Goal: Task Accomplishment & Management: Use online tool/utility

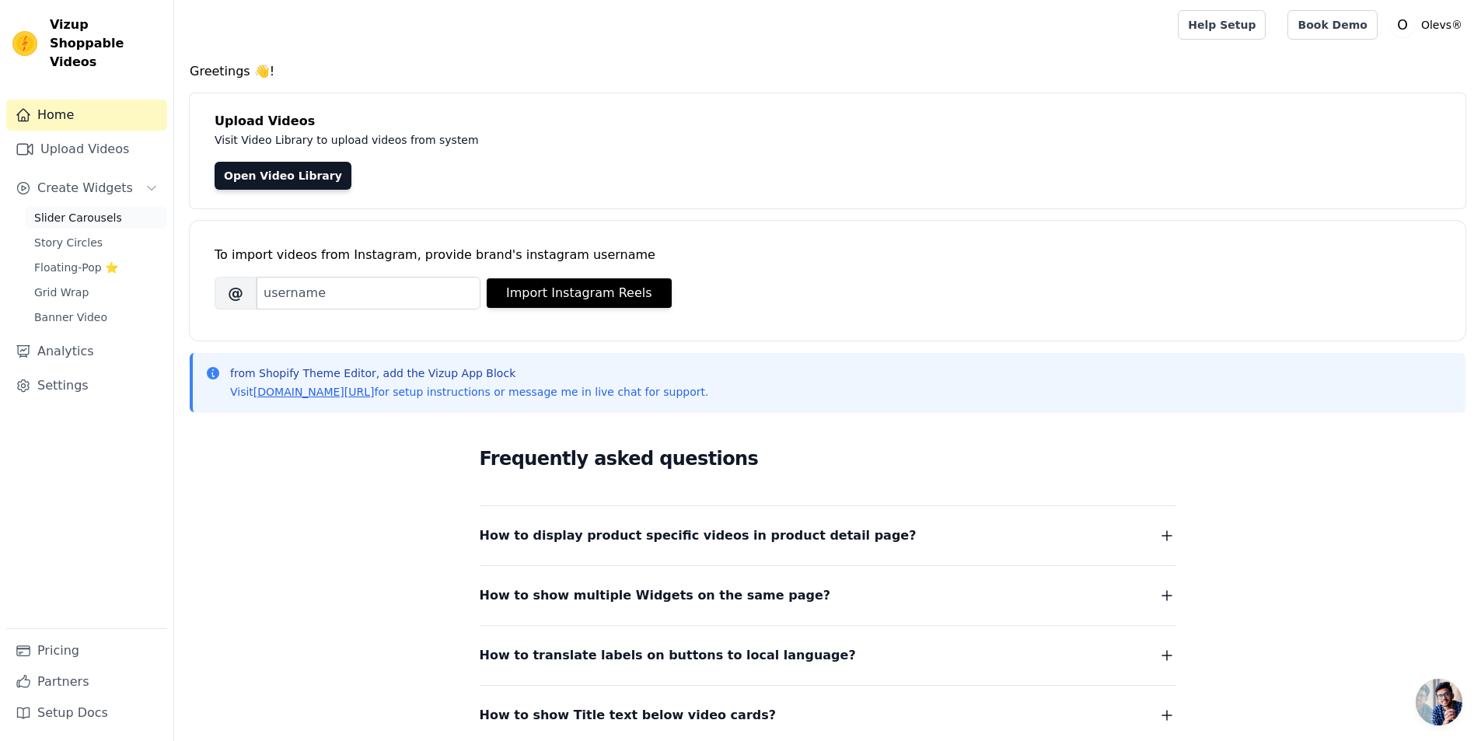
click at [54, 210] on span "Slider Carousels" at bounding box center [78, 218] width 88 height 16
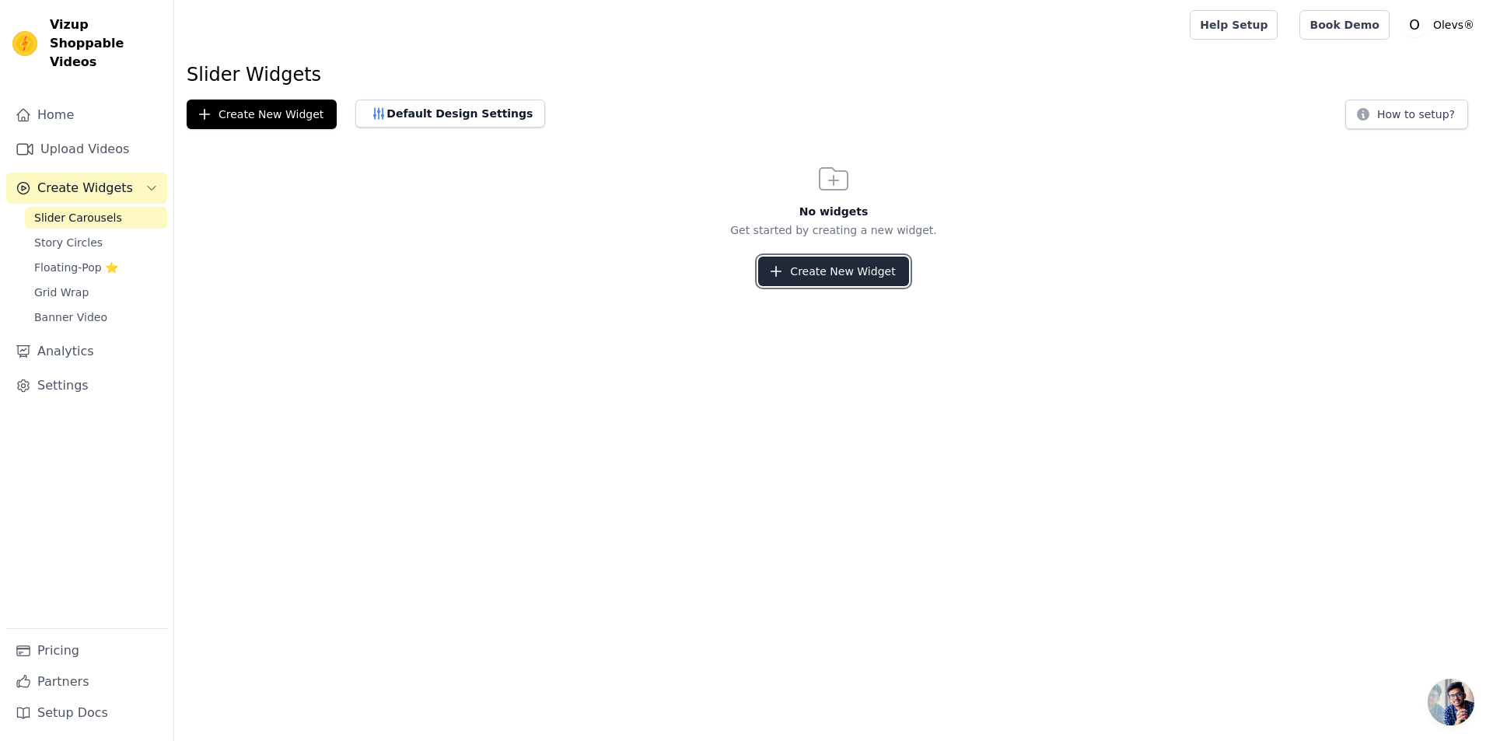
click at [804, 279] on button "Create New Widget" at bounding box center [833, 272] width 150 height 30
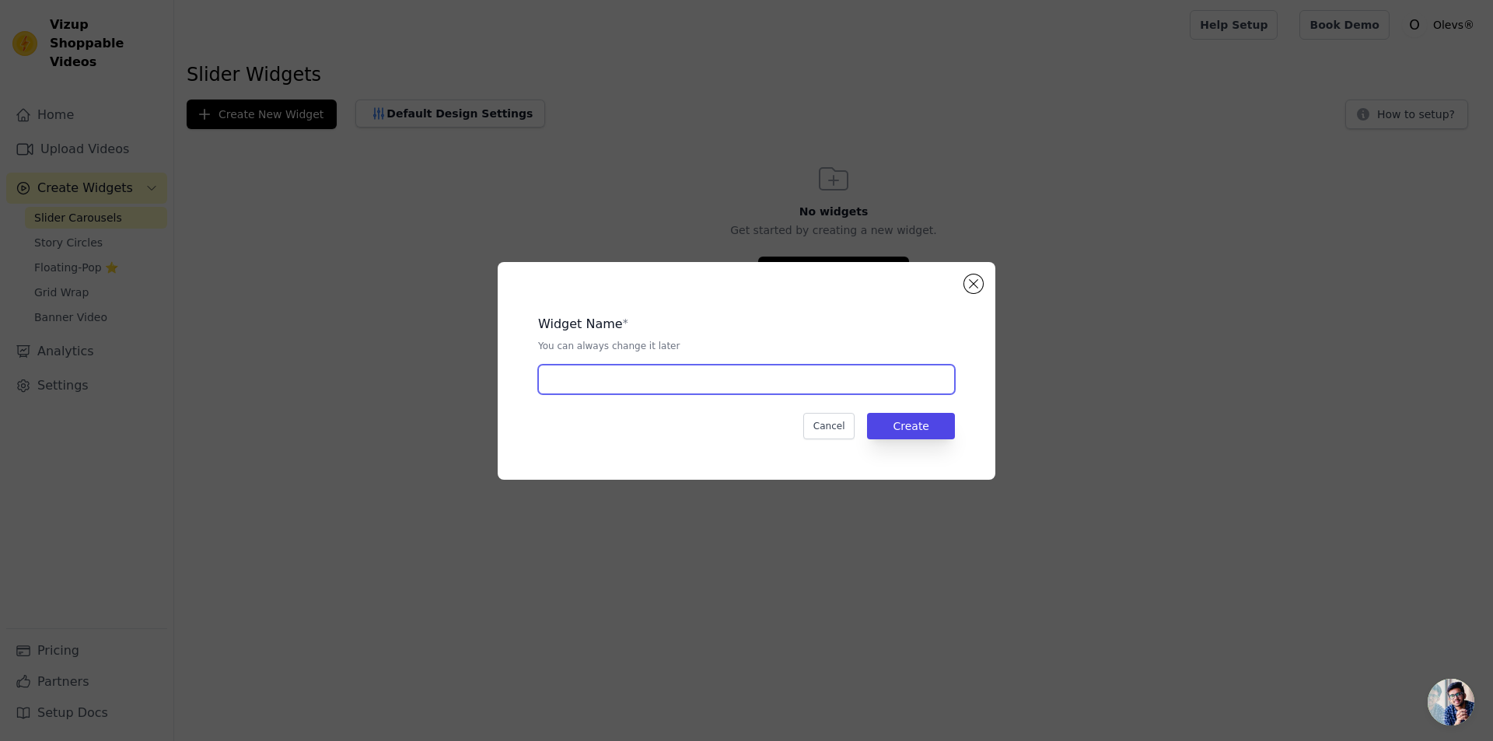
click at [669, 372] on input "text" at bounding box center [746, 380] width 417 height 30
type input "O"
type input "Olevs"
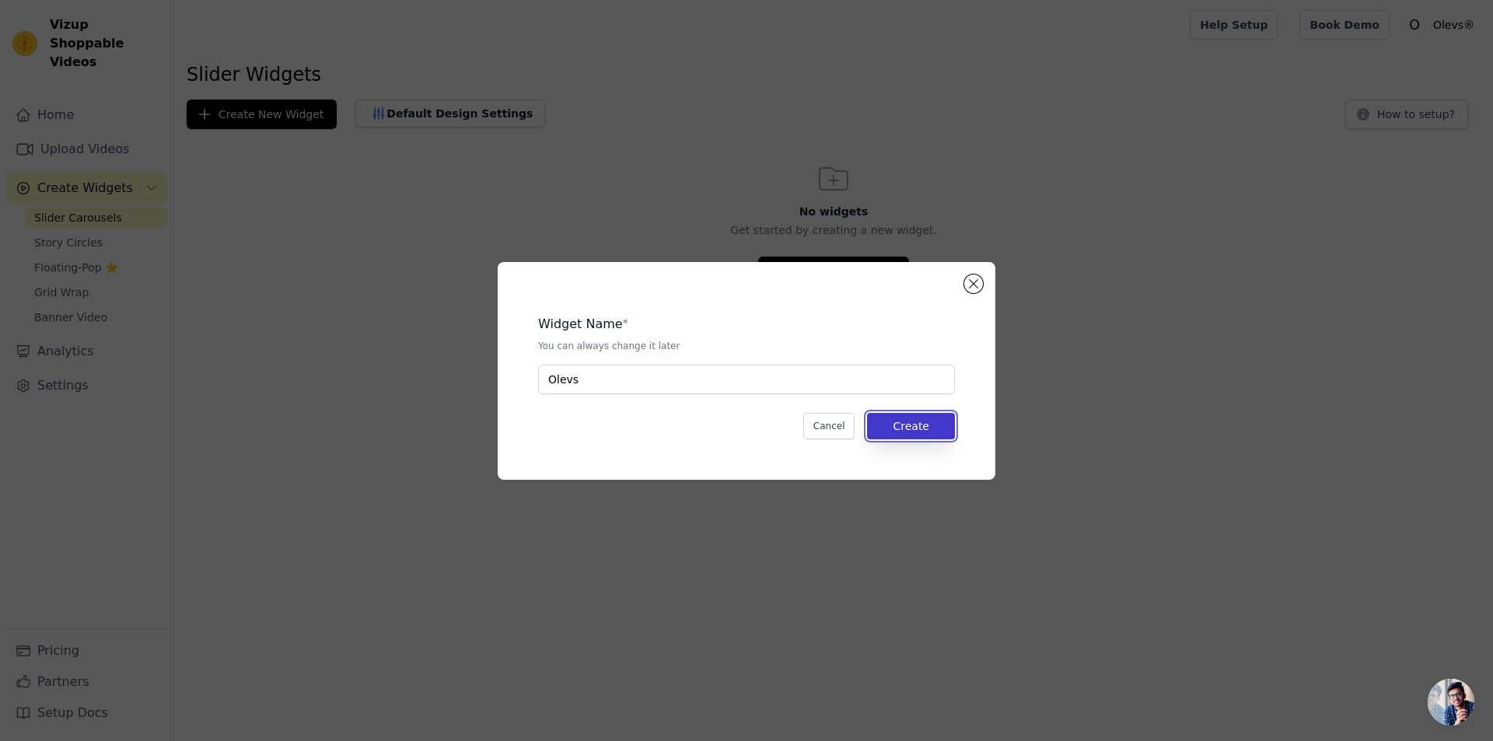
click at [921, 433] on button "Create" at bounding box center [911, 426] width 88 height 26
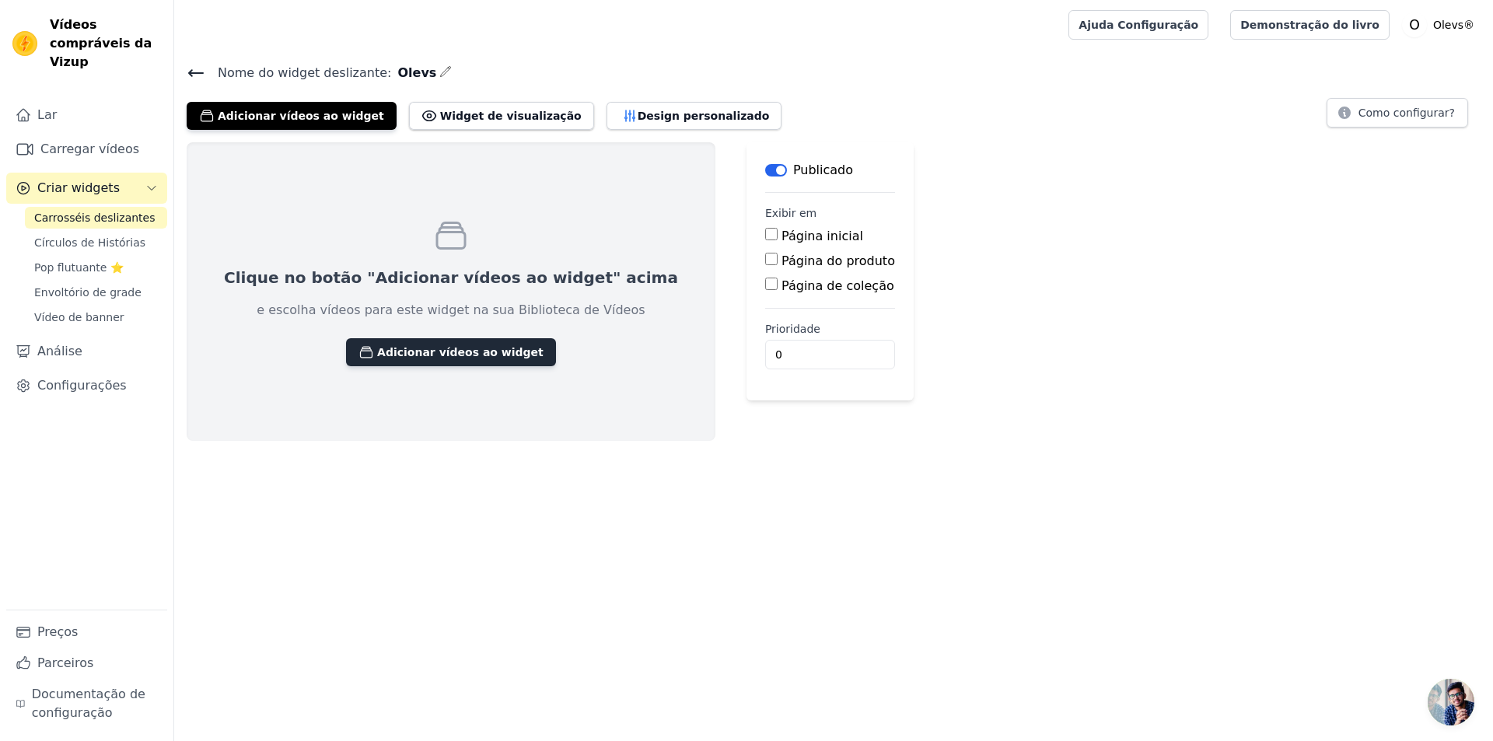
click at [435, 354] on font "Adicionar vídeos ao widget" at bounding box center [460, 352] width 166 height 12
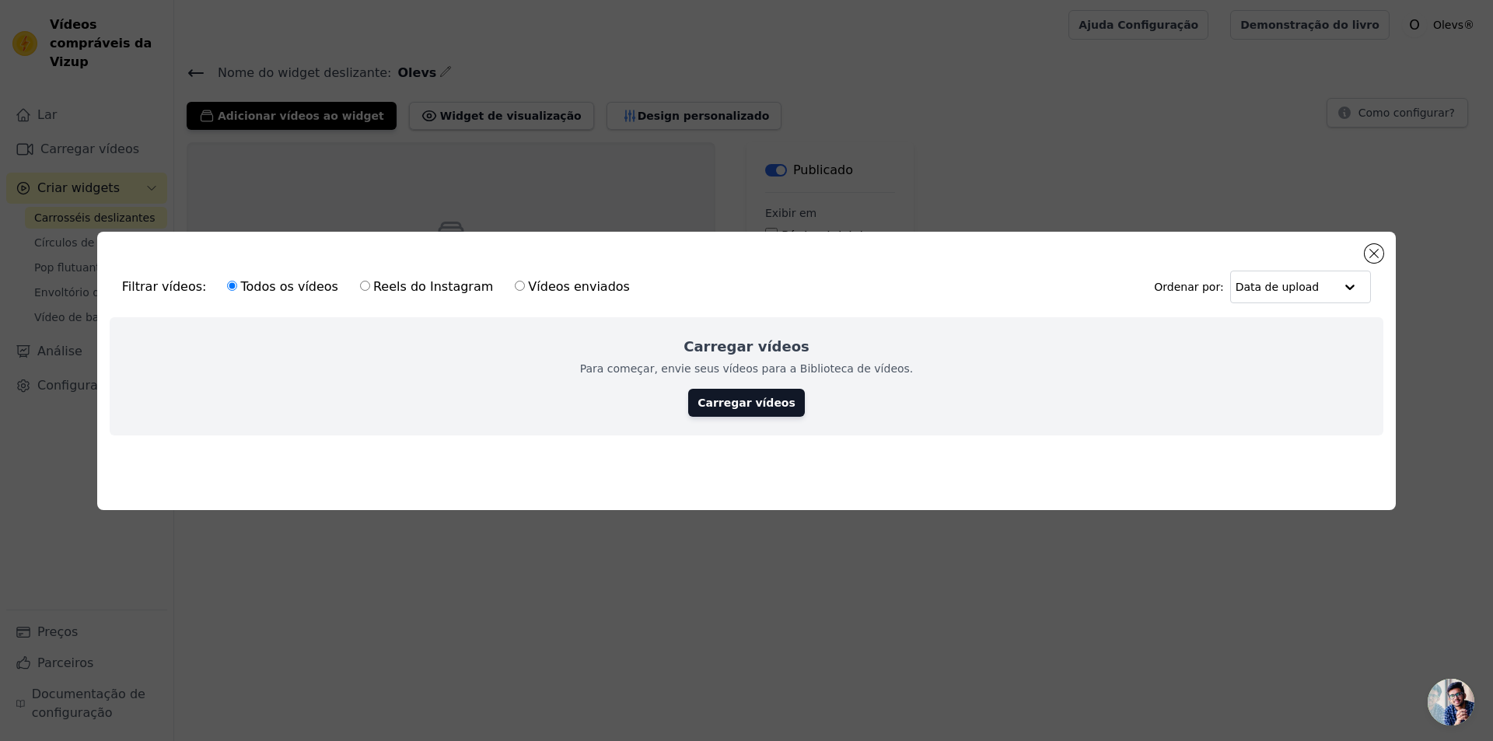
click at [514, 284] on label "Vídeos enviados" at bounding box center [572, 287] width 117 height 20
click at [515, 284] on input "Vídeos enviados" at bounding box center [520, 286] width 10 height 10
radio input "true"
click at [754, 399] on font "Carregar vídeos" at bounding box center [747, 403] width 98 height 12
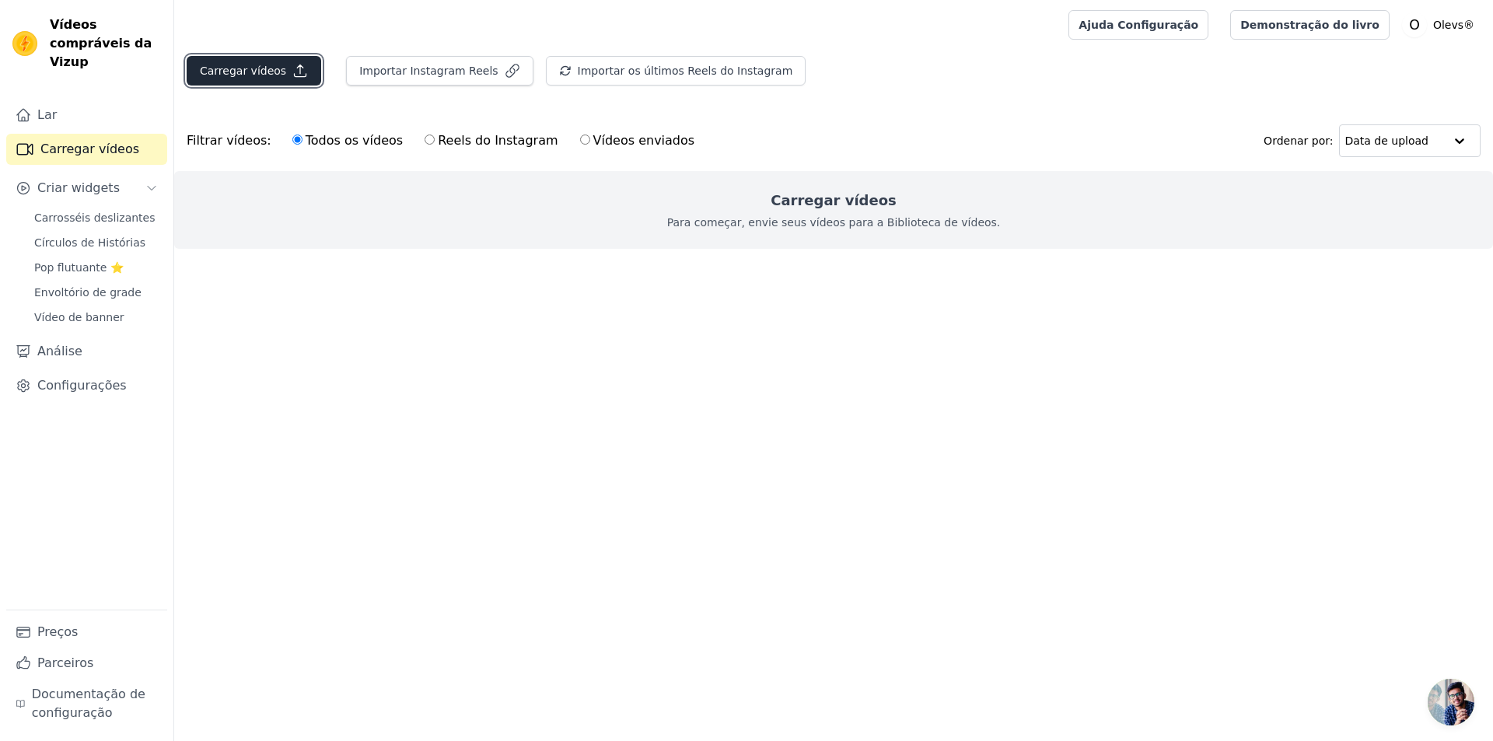
click at [280, 71] on button "Carregar vídeos" at bounding box center [254, 71] width 135 height 30
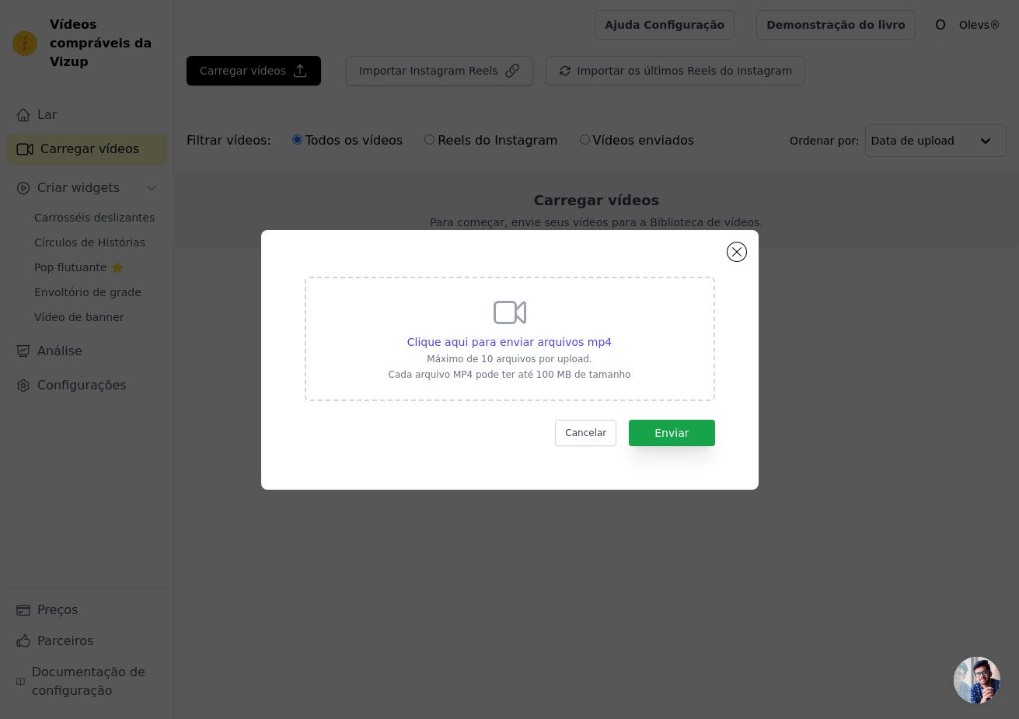
click at [548, 360] on font "Máximo de 10 arquivos por upload." at bounding box center [509, 359] width 165 height 11
click at [611, 334] on input "Clique aqui para enviar arquivos mp4 Máximo de 10 arquivos por upload. Cada arq…" at bounding box center [611, 334] width 1 height 1
type input "C:\fakepath\AQP15iypNCqanWtB-vV9gB4jp2zeLQ_ntt4_nJ-6MpmpdkHzjPq0MhexWMRPQkLVJlc…"
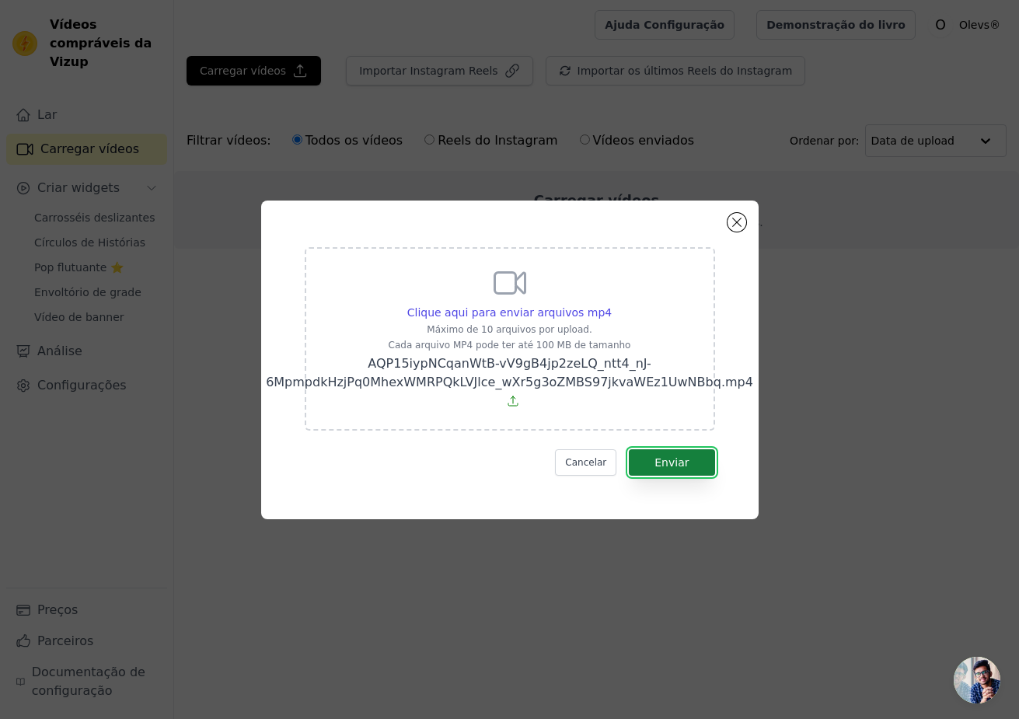
click at [673, 469] on font "Enviar" at bounding box center [672, 462] width 34 height 12
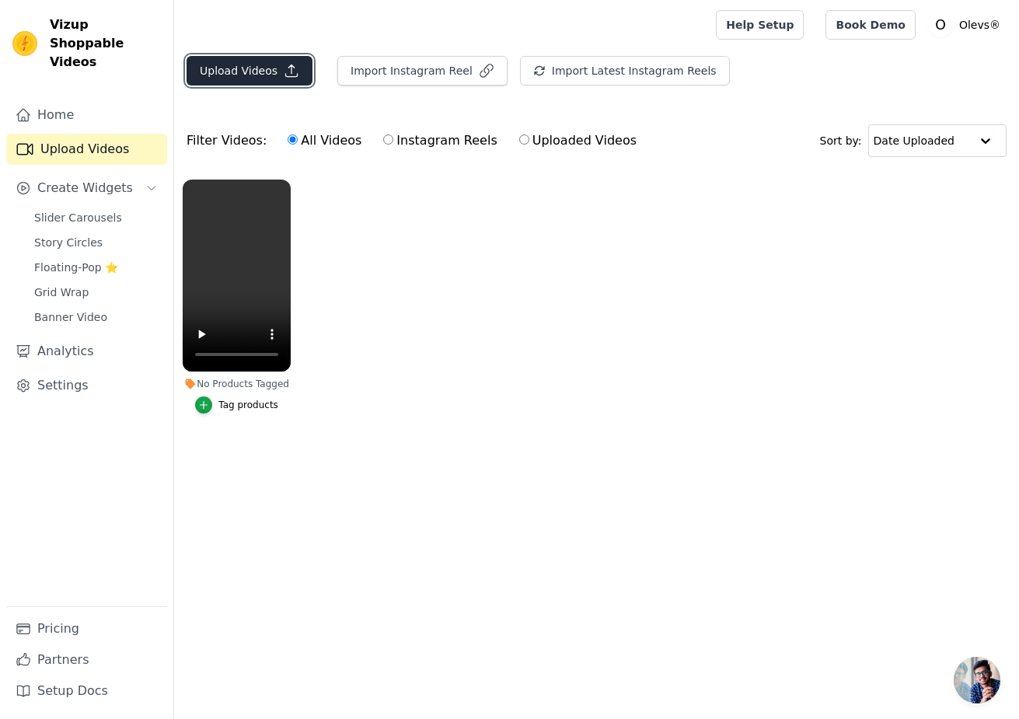
click at [242, 60] on button "Upload Videos" at bounding box center [250, 71] width 126 height 30
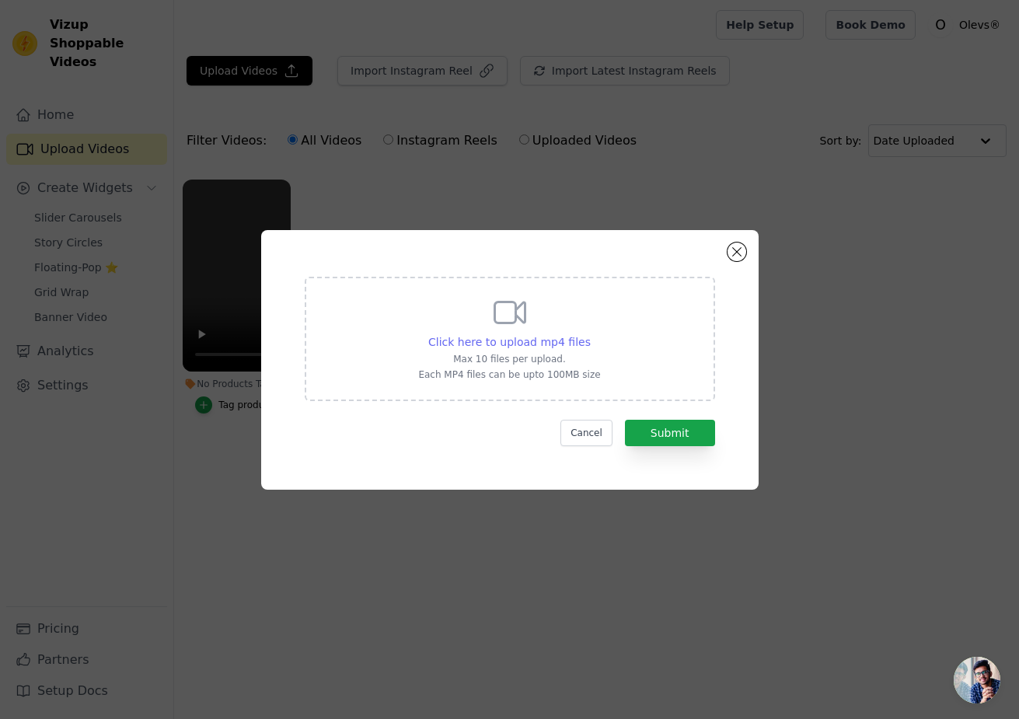
click at [540, 343] on span "Click here to upload mp4 files" at bounding box center [509, 342] width 163 height 12
click at [590, 334] on input "Click here to upload mp4 files Max 10 files per upload. Each MP4 files can be u…" at bounding box center [590, 334] width 1 height 1
type input "C:\fakepath\AQMKkF94GYsPWIVMfK_TcSWKeVzZFWKGBs2RC8KQt9TTCdzJaCUad-JzPNZy-odVPR_…"
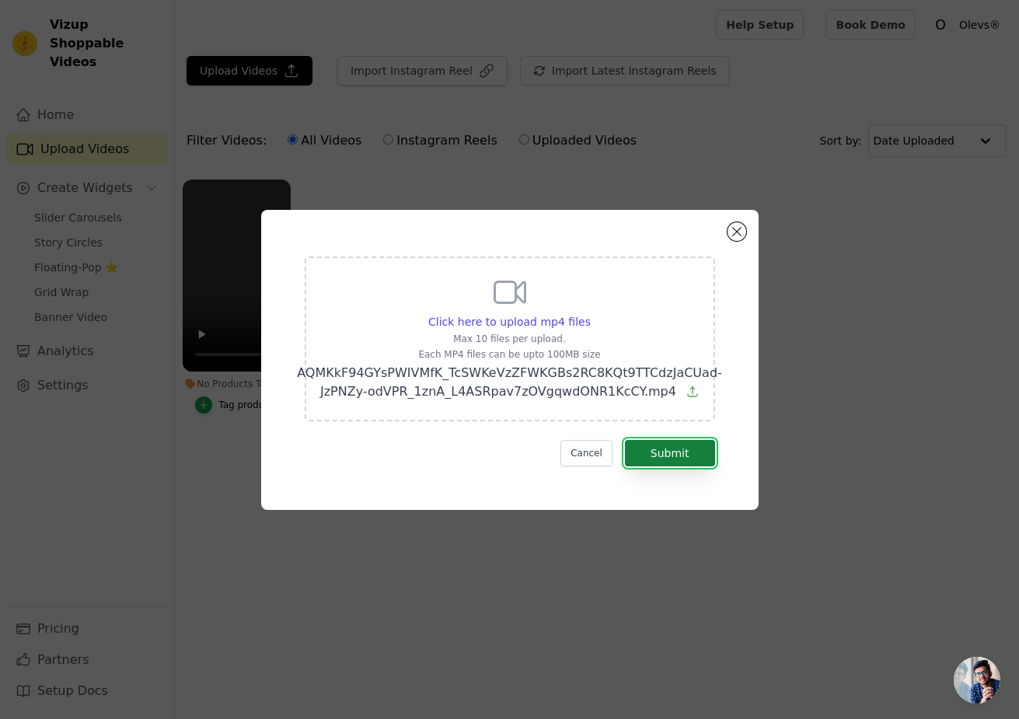
click at [676, 450] on button "Submit" at bounding box center [670, 453] width 90 height 26
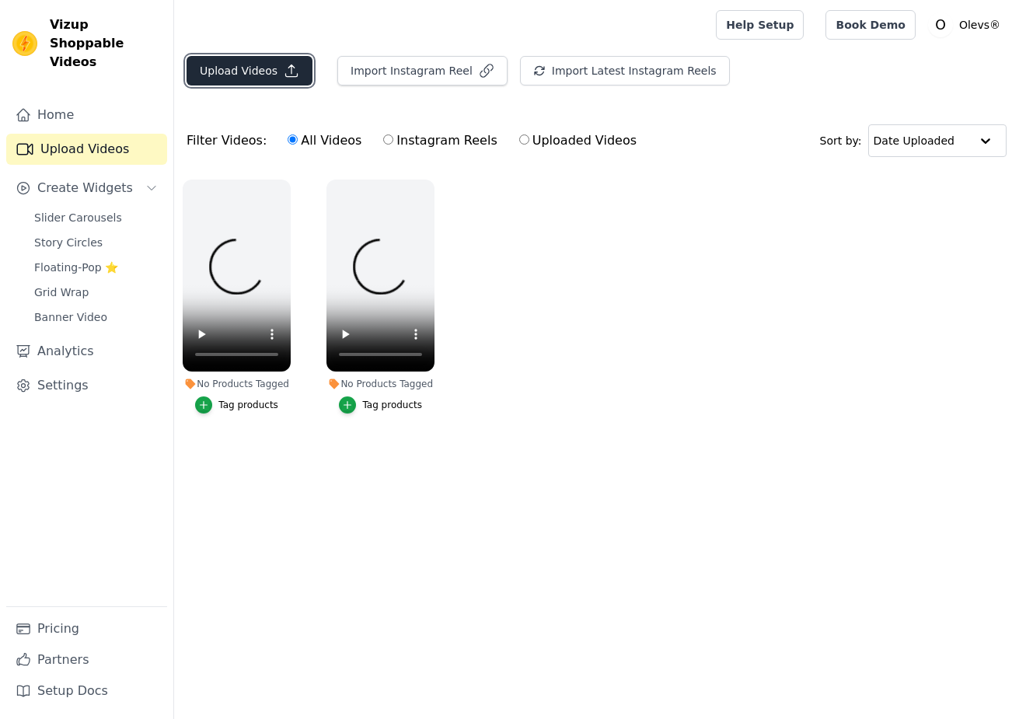
click at [226, 68] on button "Upload Videos" at bounding box center [250, 71] width 126 height 30
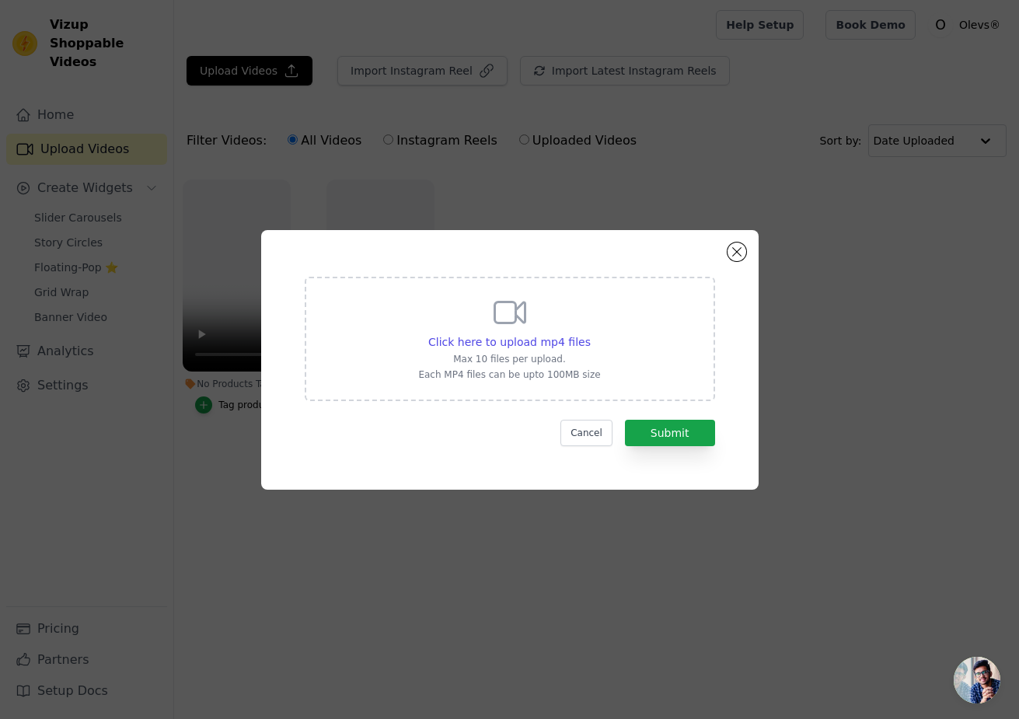
click at [533, 353] on p "Max 10 files per upload." at bounding box center [509, 359] width 182 height 12
click at [590, 334] on input "Click here to upload mp4 files Max 10 files per upload. Each MP4 files can be u…" at bounding box center [590, 334] width 1 height 1
click at [536, 354] on p "Max 10 files per upload." at bounding box center [509, 359] width 182 height 12
click at [590, 334] on input "Click here to upload mp4 files Max 10 files per upload. Each MP4 files can be u…" at bounding box center [590, 334] width 1 height 1
type input "C:\fakepath\O presente perfeito para o seu pai está aqui. Faça agora o seu pedi…"
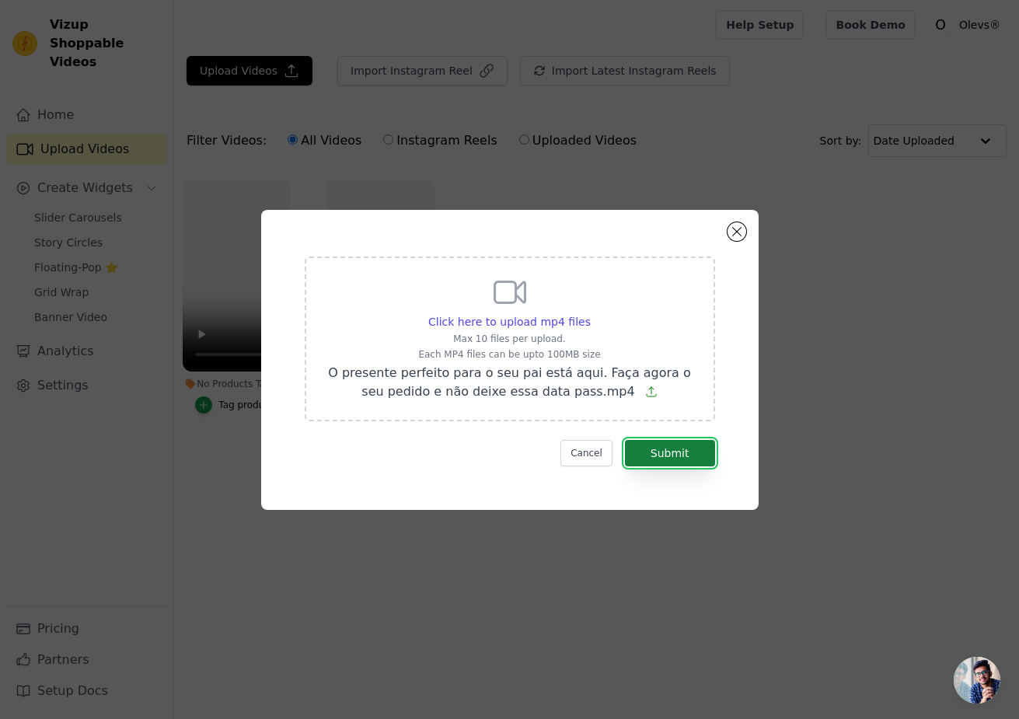
click at [670, 449] on button "Submit" at bounding box center [670, 453] width 90 height 26
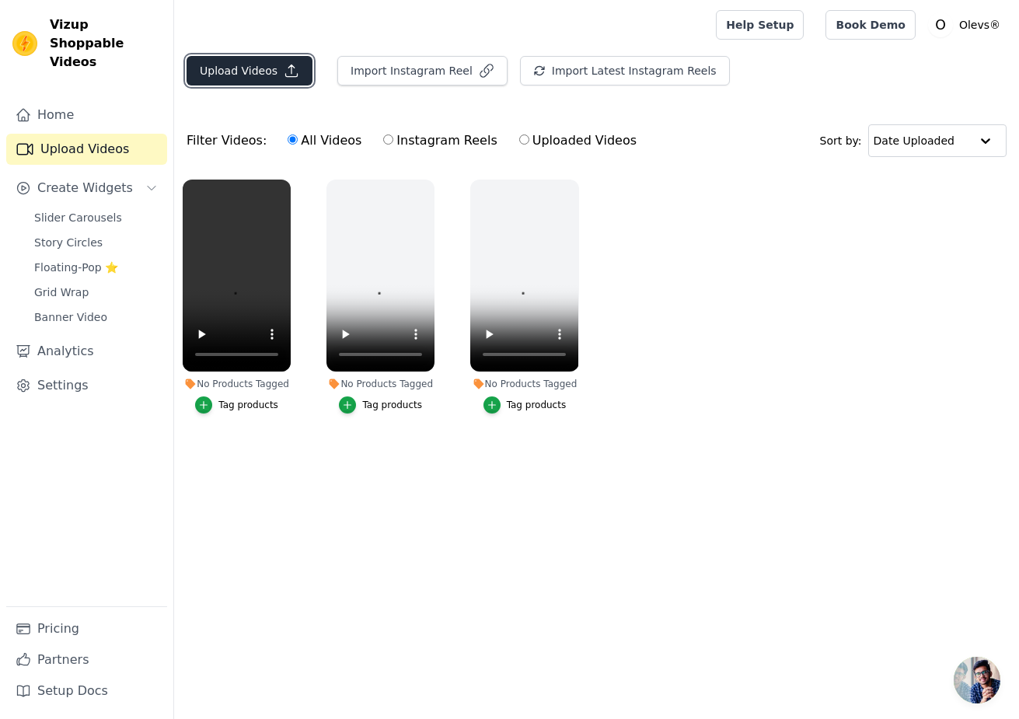
click at [236, 75] on button "Upload Videos" at bounding box center [250, 71] width 126 height 30
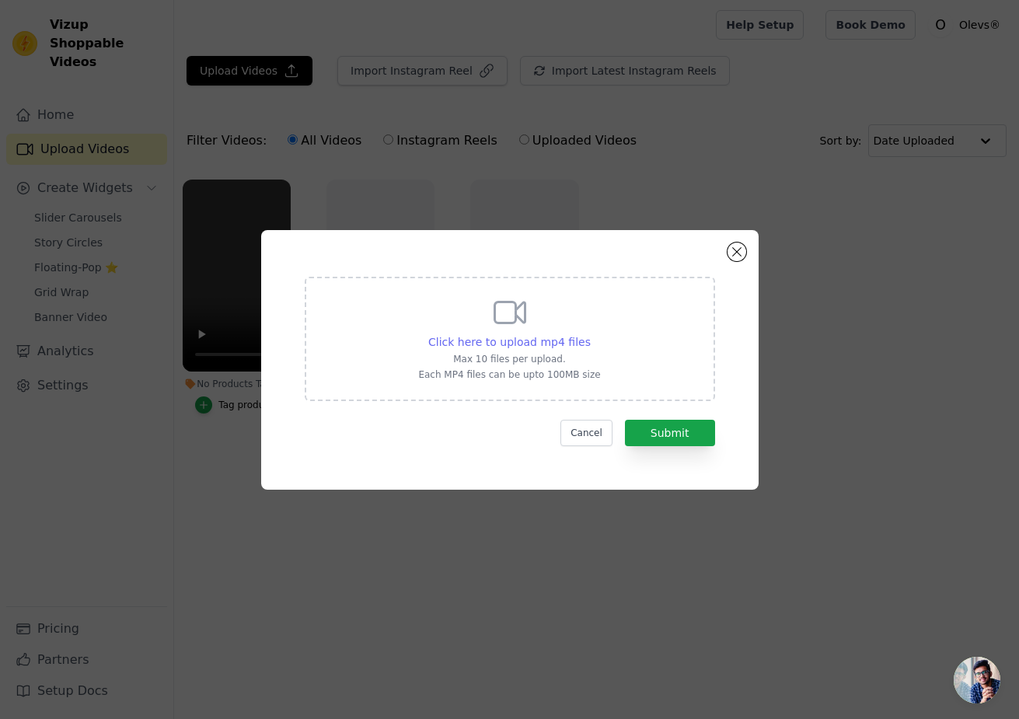
click at [558, 345] on span "Click here to upload mp4 files" at bounding box center [509, 342] width 163 height 12
click at [590, 334] on input "Click here to upload mp4 files Max 10 files per upload. Each MP4 files can be u…" at bounding box center [590, 334] width 1 height 1
type input "C:\fakepath\Transforme seu estilo e sinta-se mais confiante em reuniões e event…"
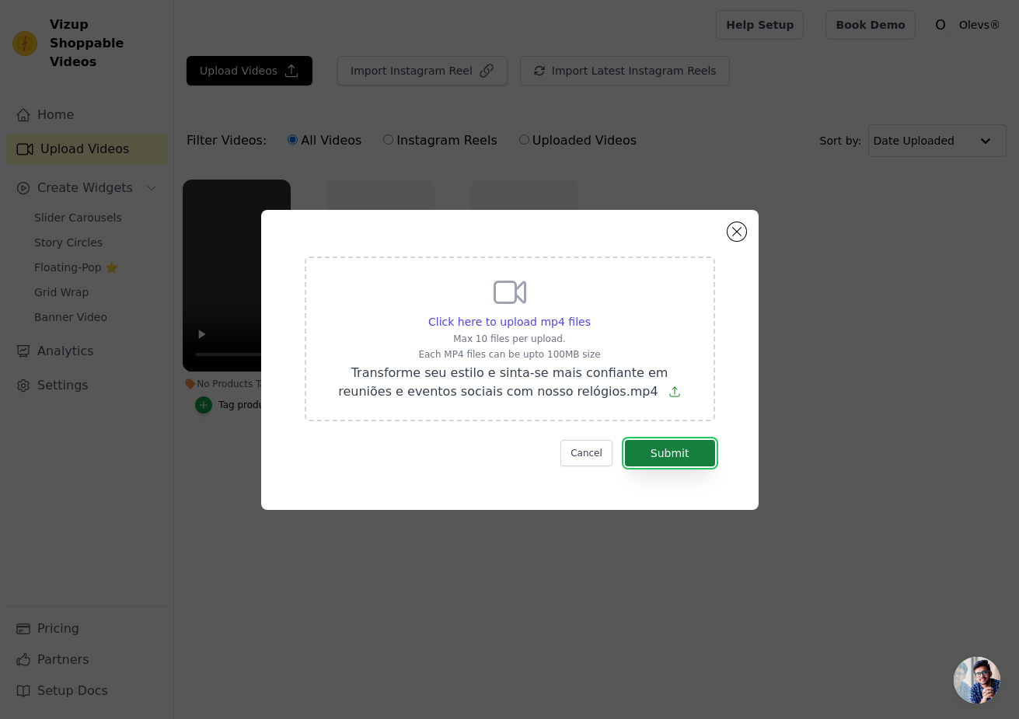
click at [685, 454] on button "Submit" at bounding box center [670, 453] width 90 height 26
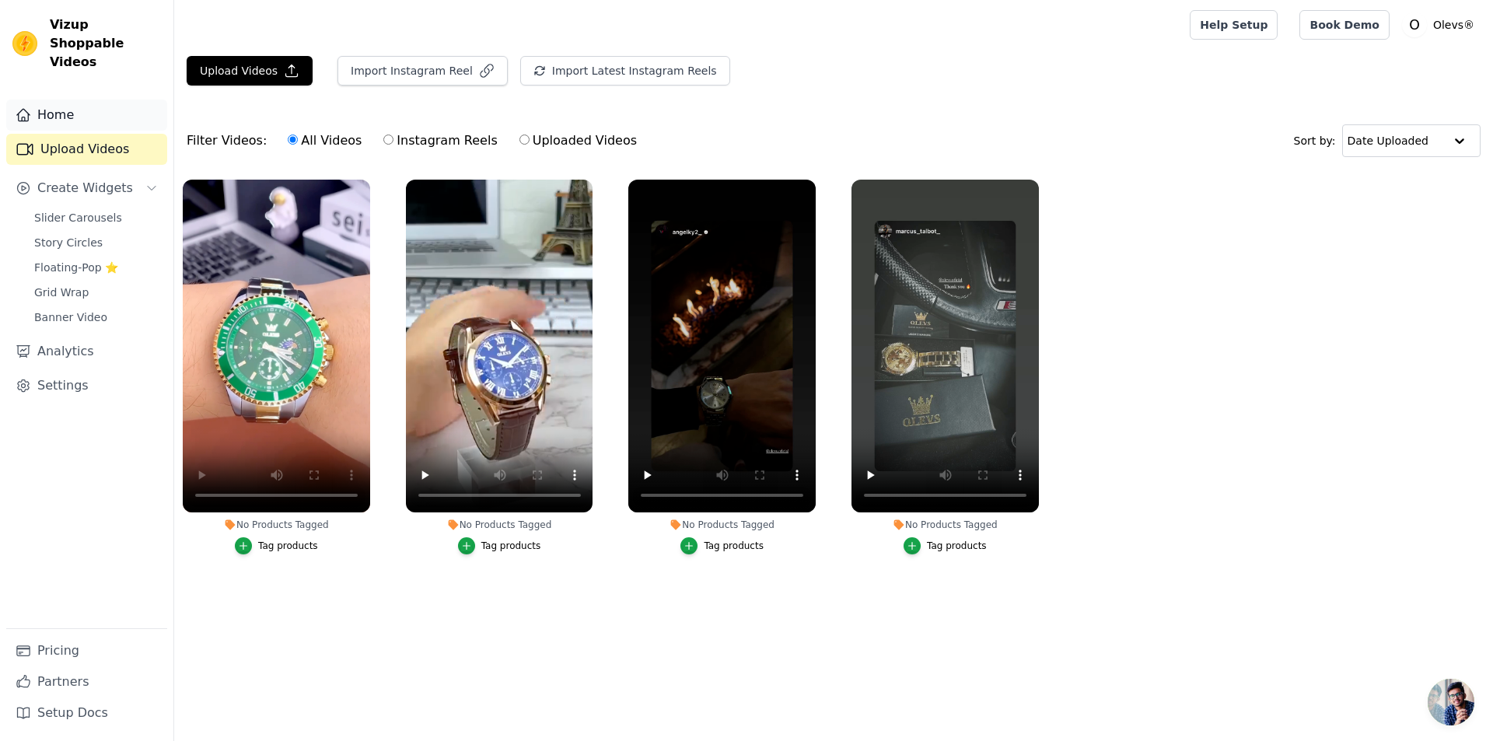
click at [51, 100] on link "Home" at bounding box center [86, 115] width 161 height 31
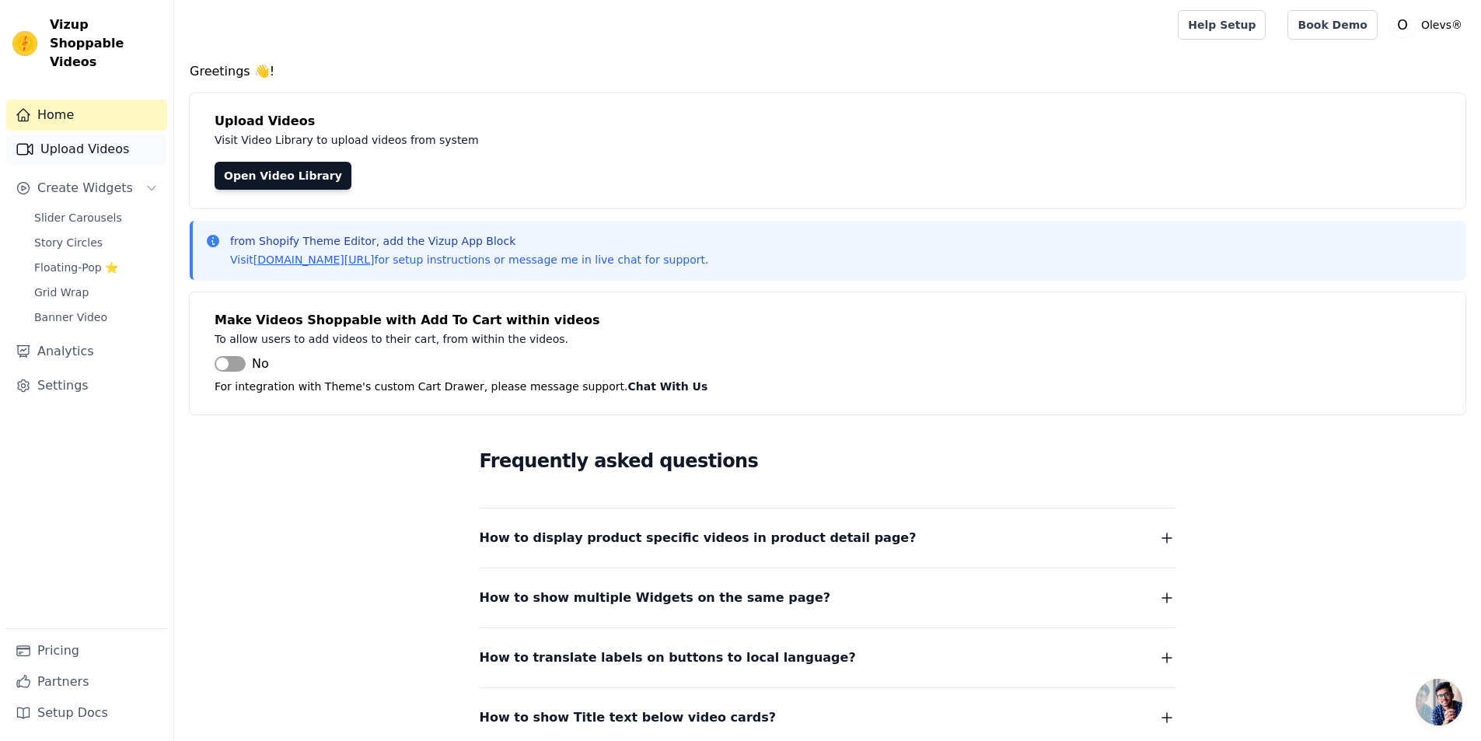
click at [64, 136] on link "Upload Videos" at bounding box center [86, 149] width 161 height 31
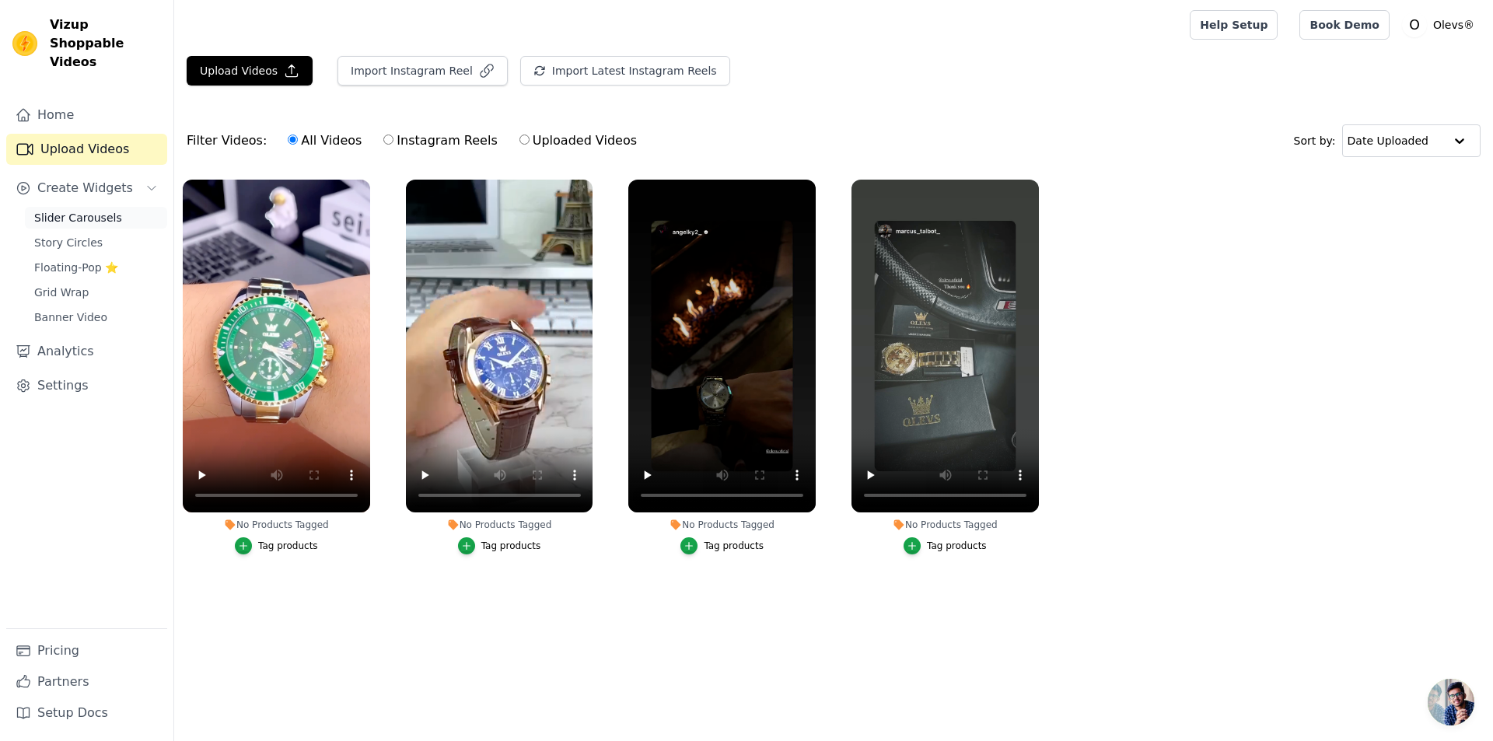
click at [92, 210] on span "Slider Carousels" at bounding box center [78, 218] width 88 height 16
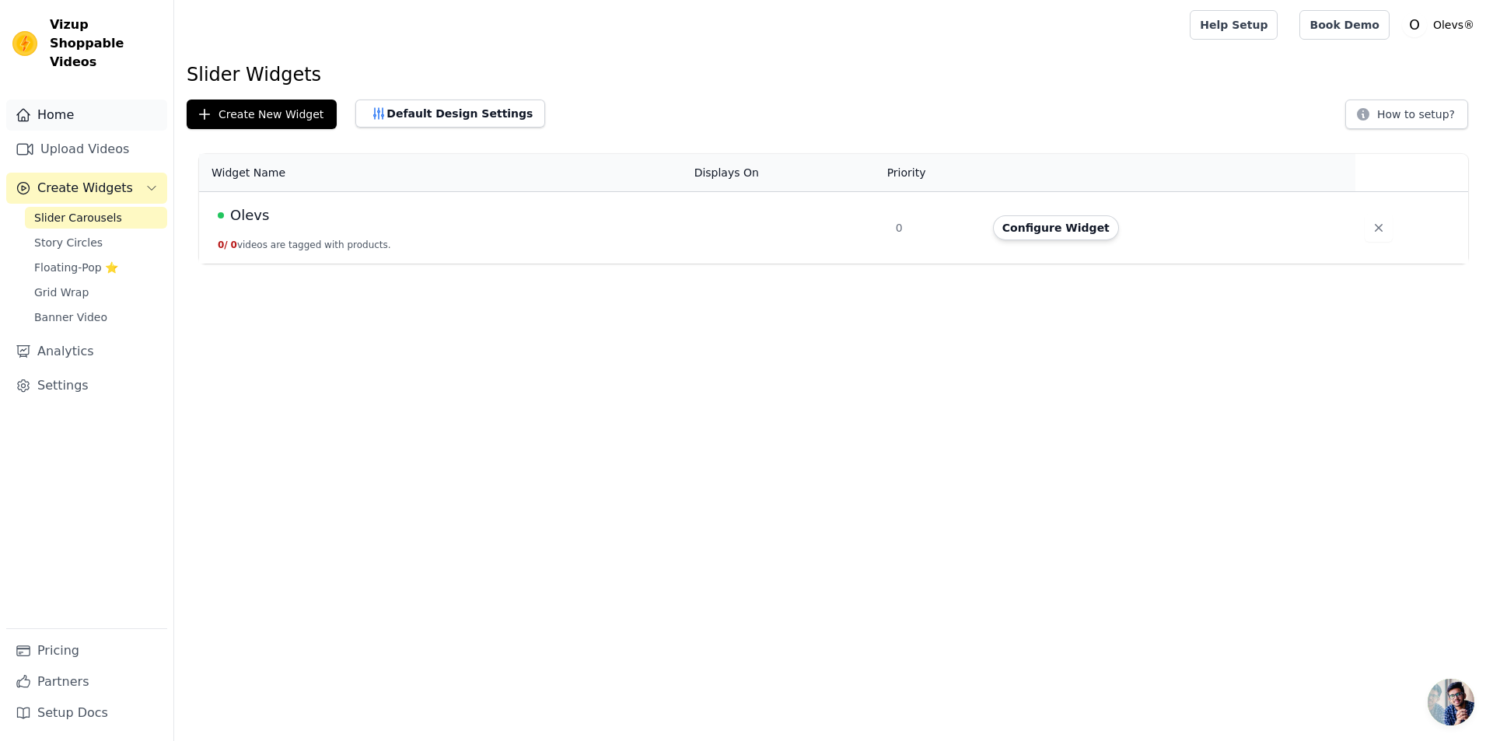
click at [39, 103] on link "Home" at bounding box center [86, 115] width 161 height 31
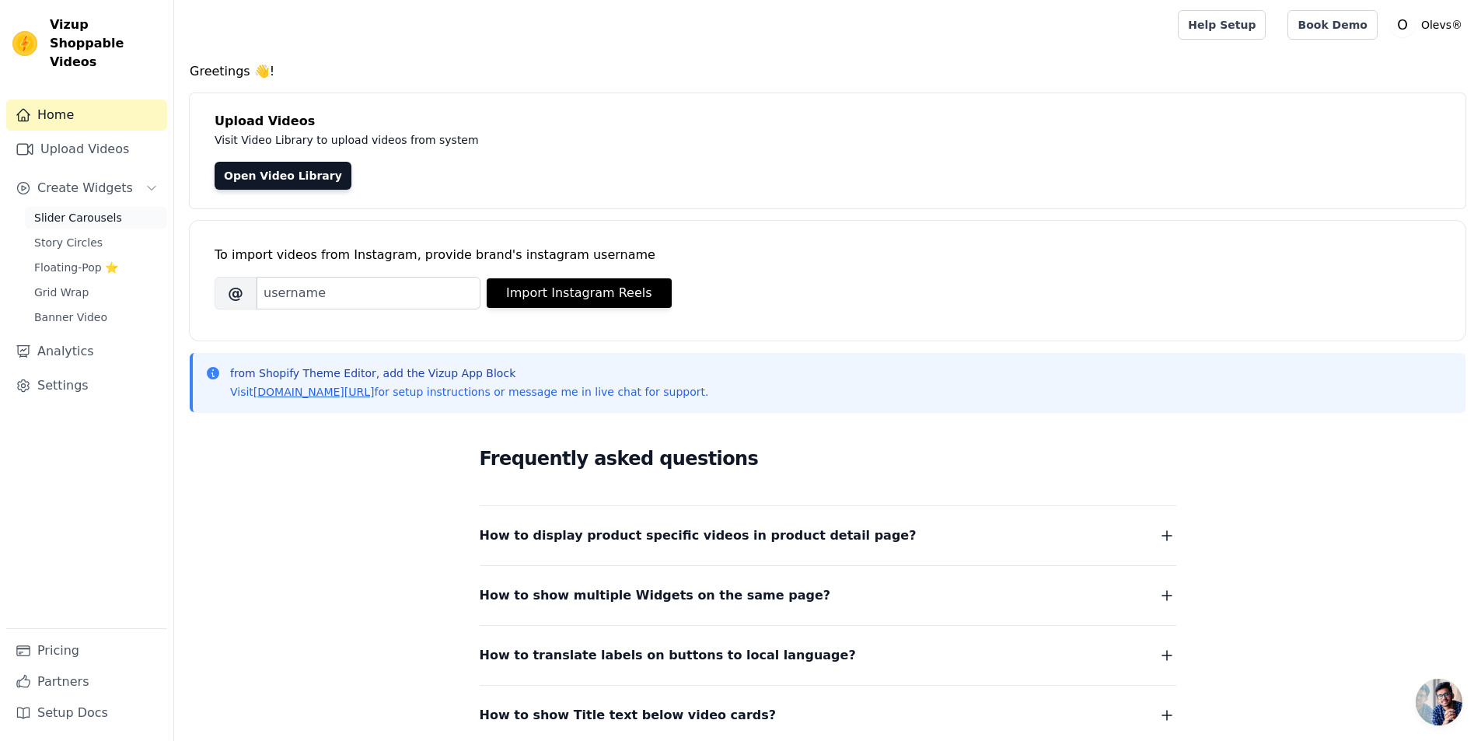
click at [81, 209] on link "Slider Carousels" at bounding box center [96, 218] width 142 height 22
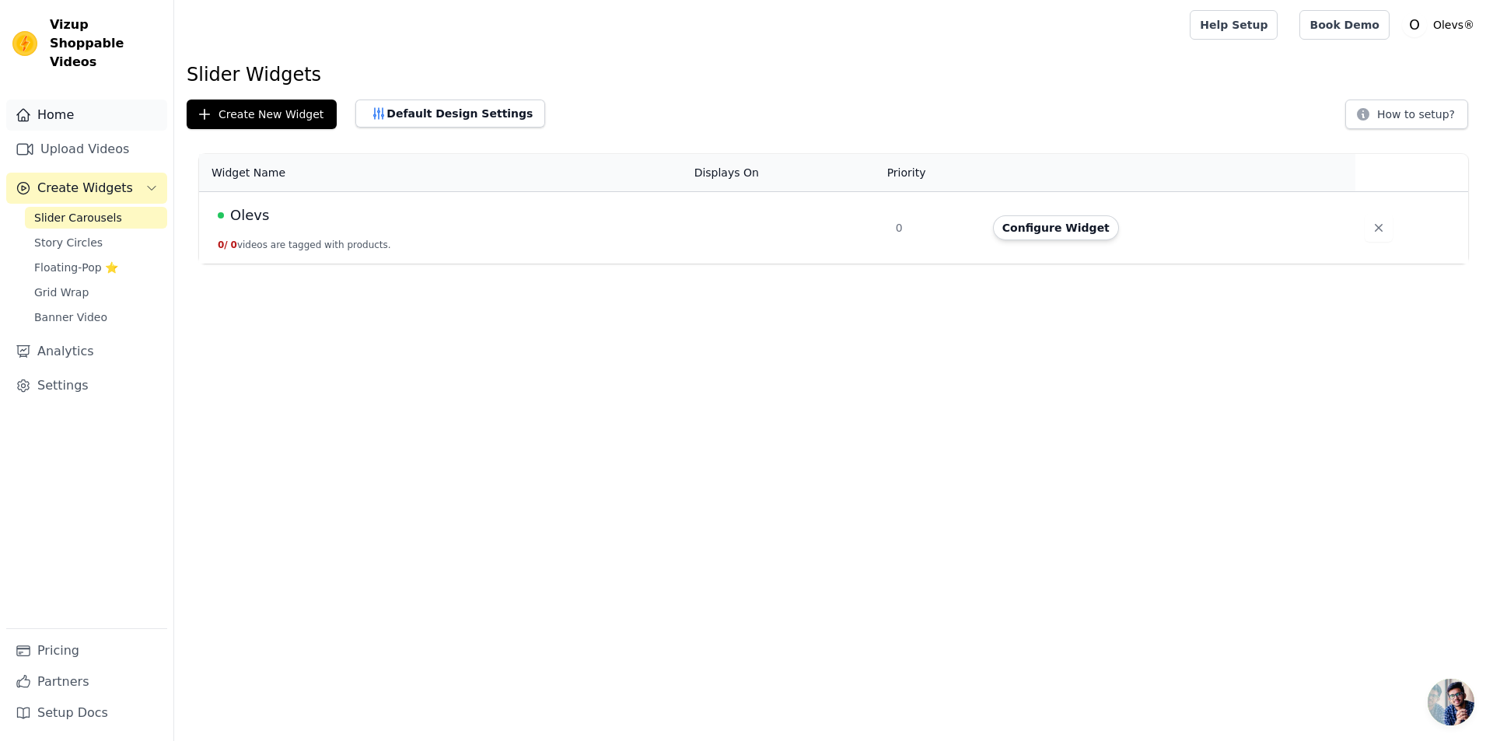
click at [68, 100] on link "Home" at bounding box center [86, 115] width 161 height 31
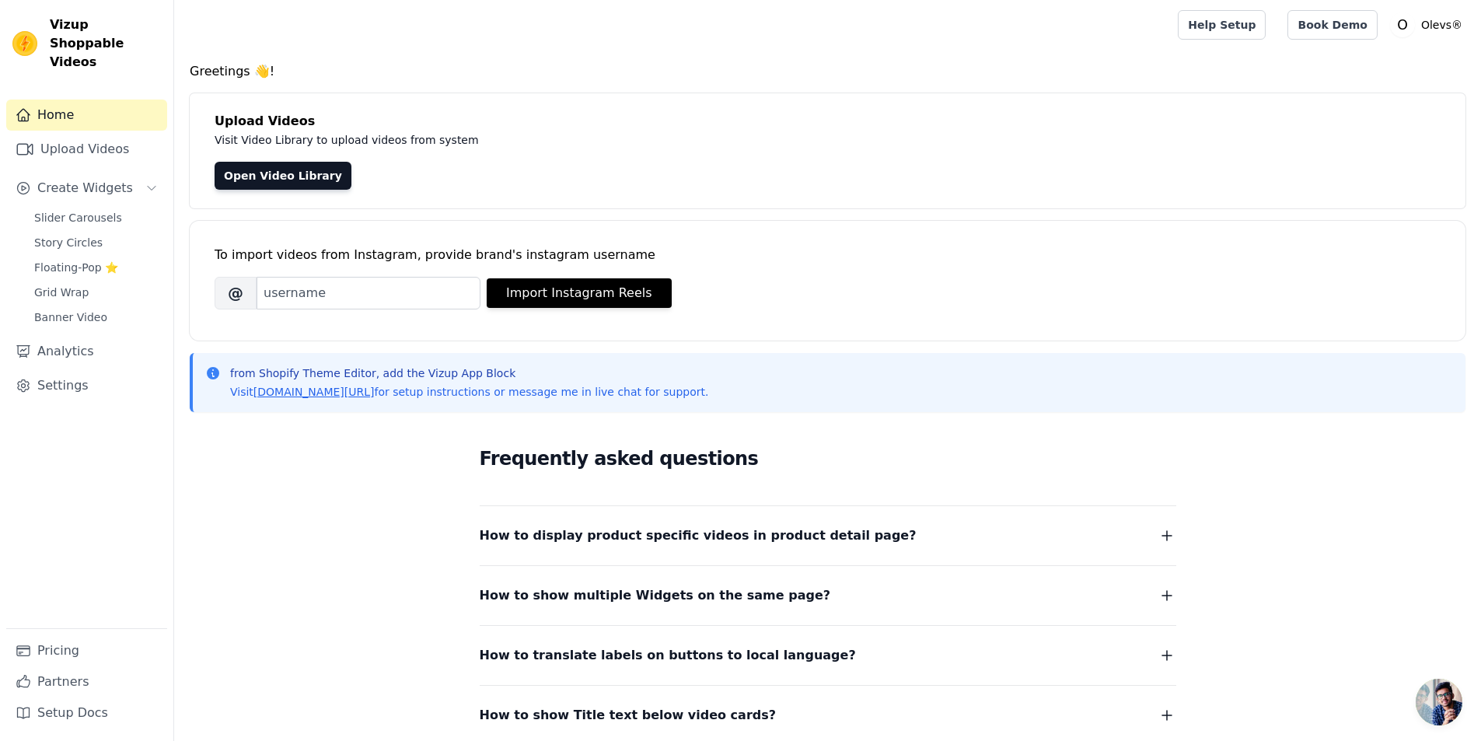
scroll to position [131, 0]
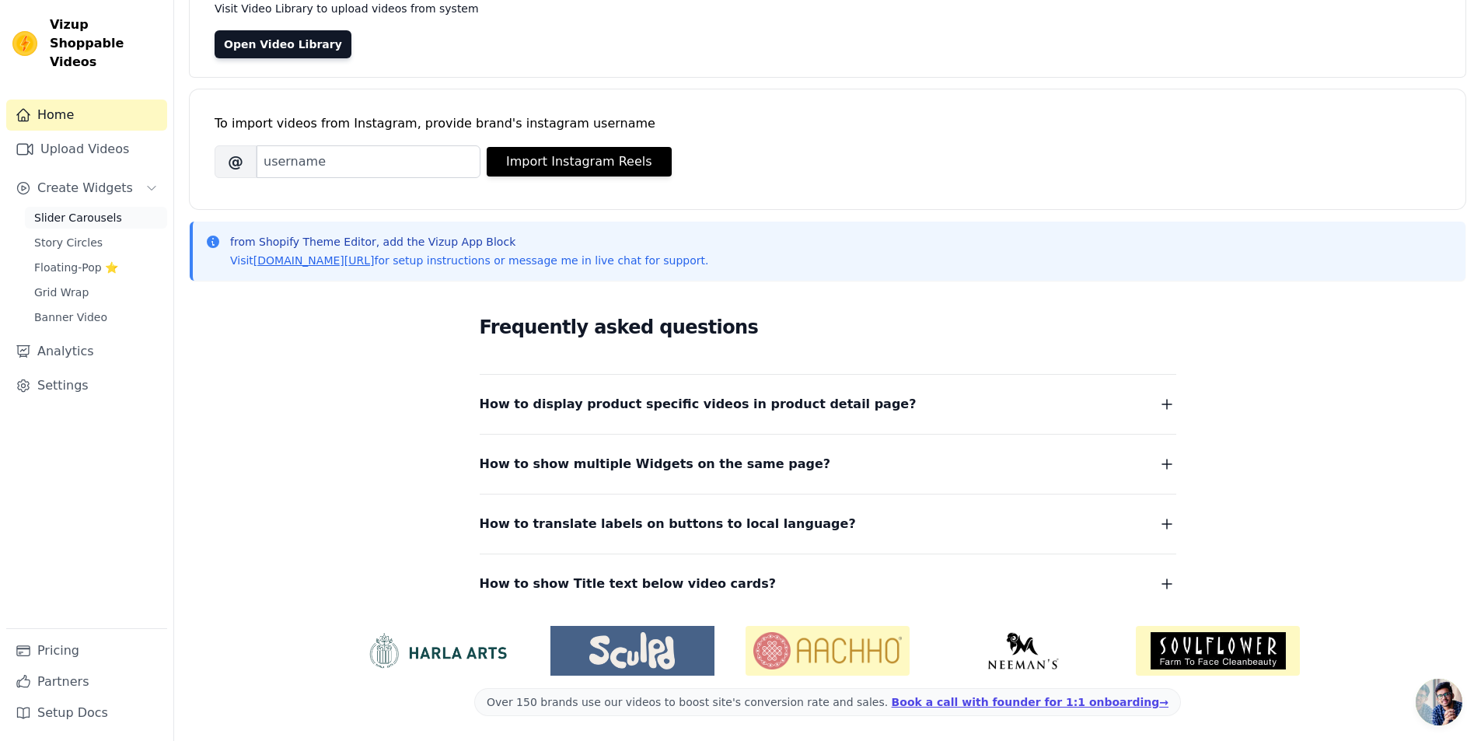
click at [78, 210] on span "Slider Carousels" at bounding box center [78, 218] width 88 height 16
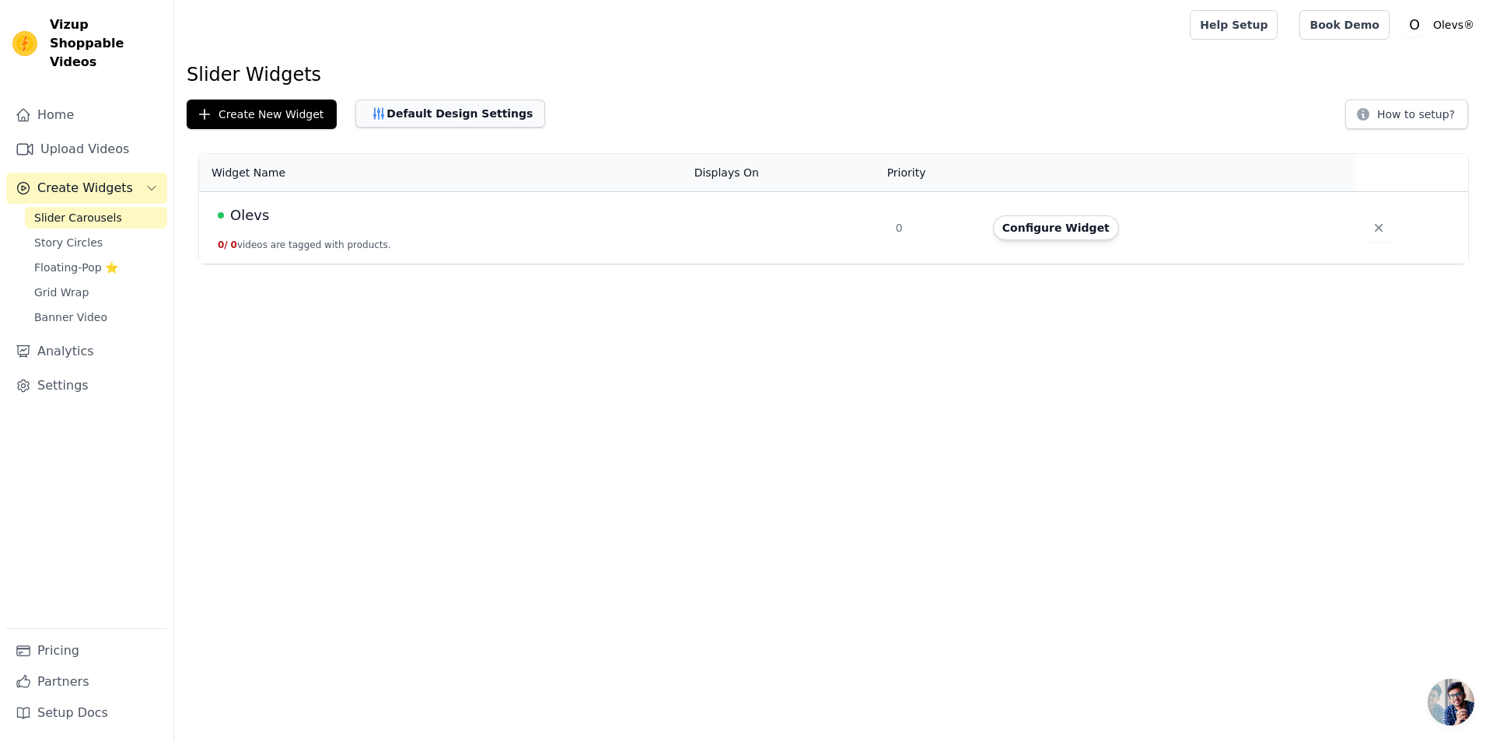
click at [423, 112] on button "Default Design Settings" at bounding box center [450, 114] width 190 height 28
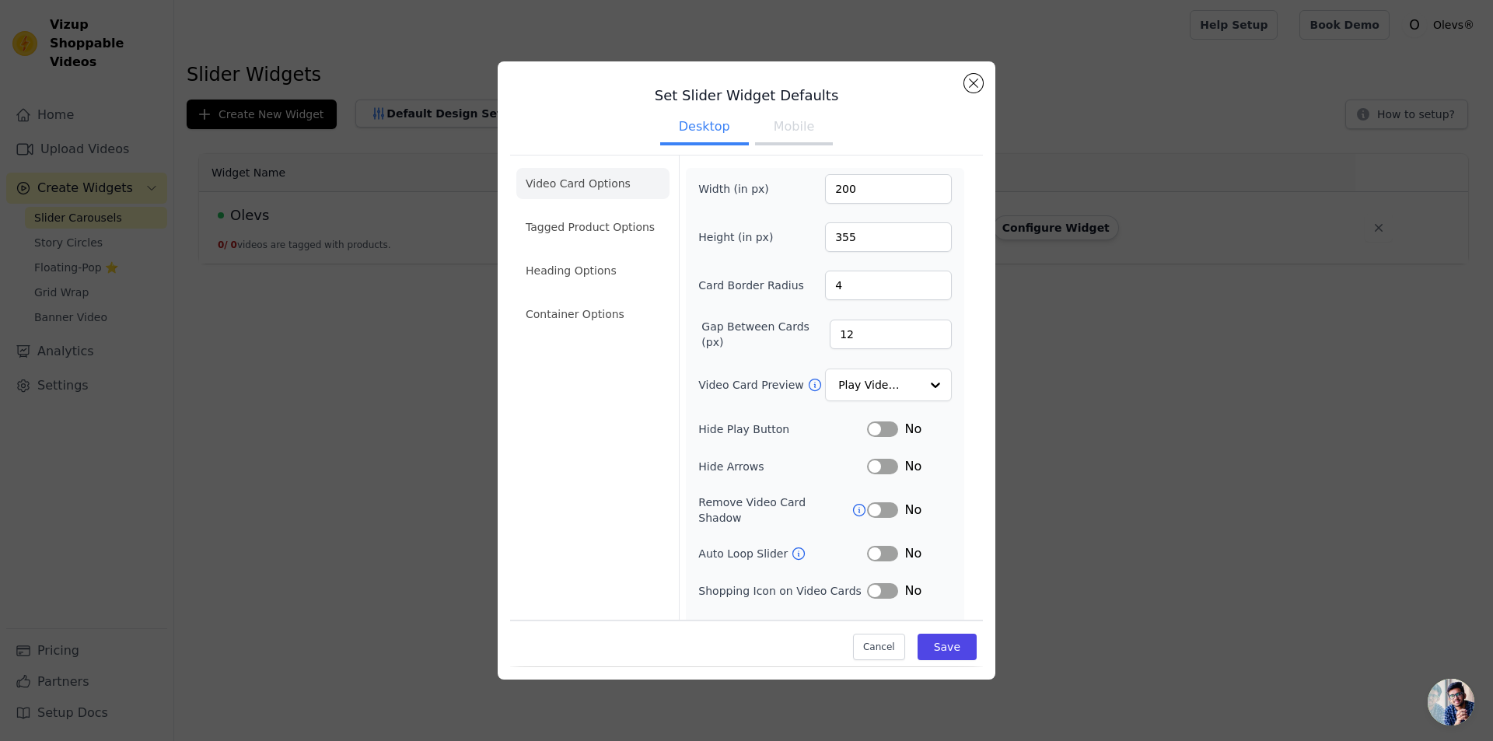
click at [775, 129] on button "Mobile" at bounding box center [794, 128] width 78 height 34
click at [695, 123] on button "Desktop" at bounding box center [704, 128] width 89 height 34
drag, startPoint x: 860, startPoint y: 190, endPoint x: 789, endPoint y: 190, distance: 71.5
click at [789, 190] on div "Width (in px) 200" at bounding box center [825, 189] width 254 height 30
type input "120"
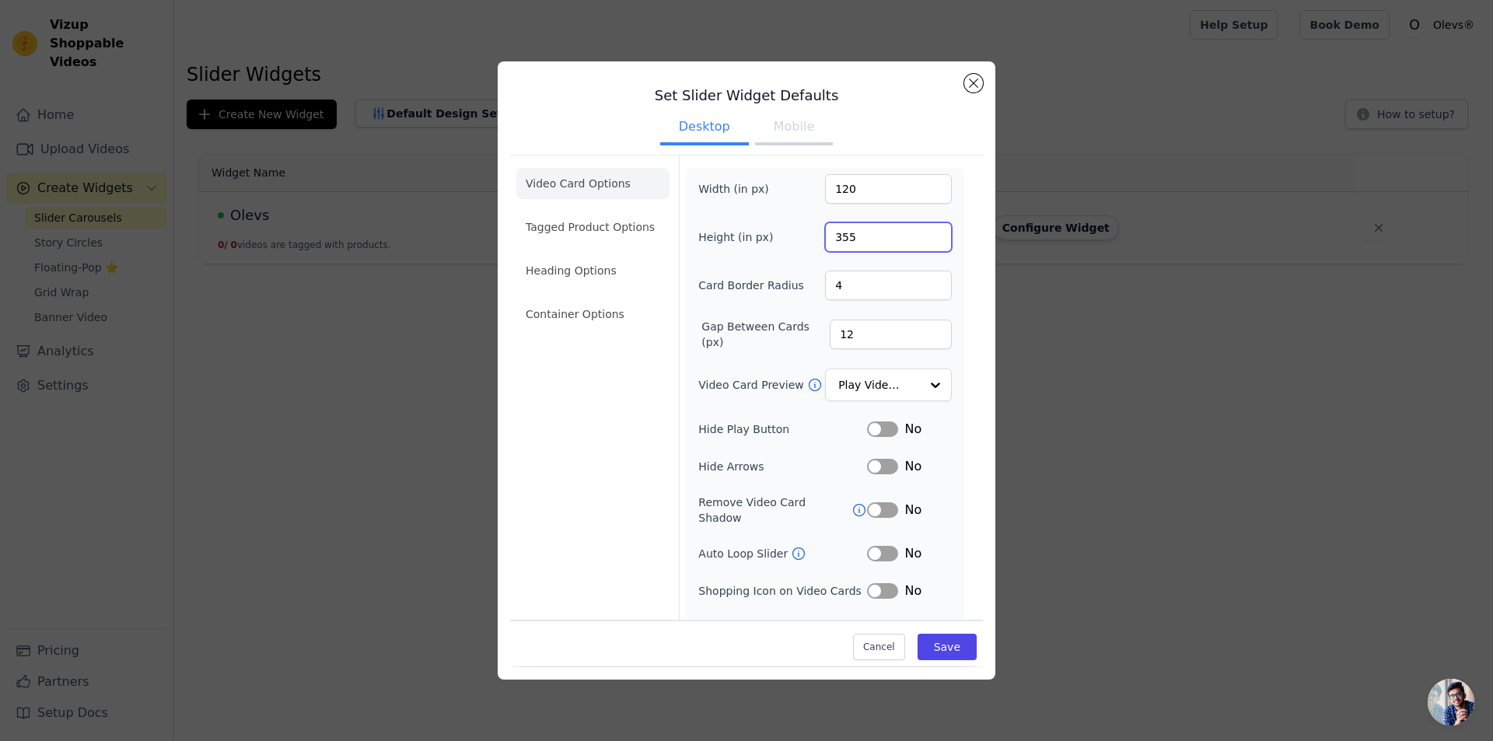
click at [871, 233] on input "355" at bounding box center [888, 237] width 127 height 30
type input "300"
click at [869, 463] on button "Label" at bounding box center [882, 467] width 31 height 16
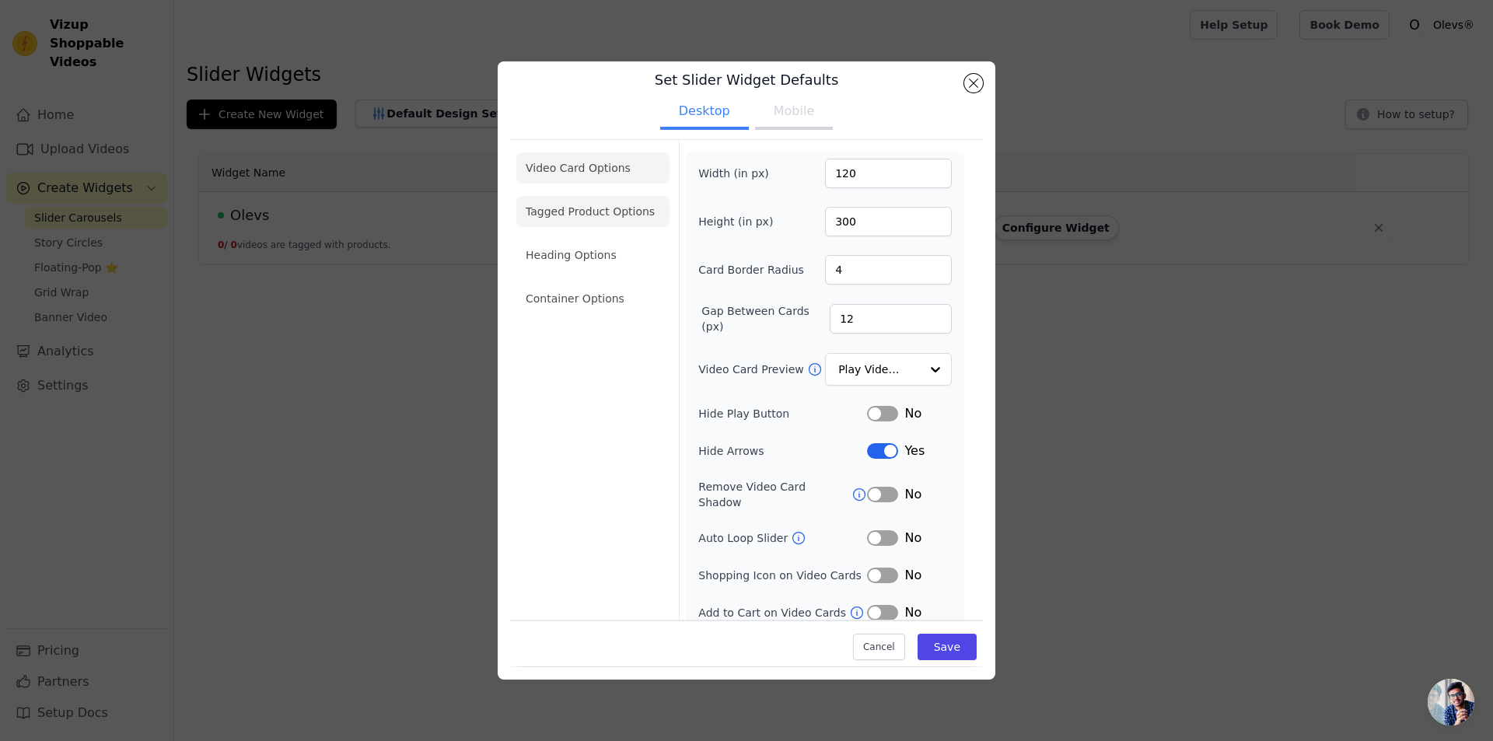
click at [589, 283] on li "Tagged Product Options" at bounding box center [592, 298] width 153 height 31
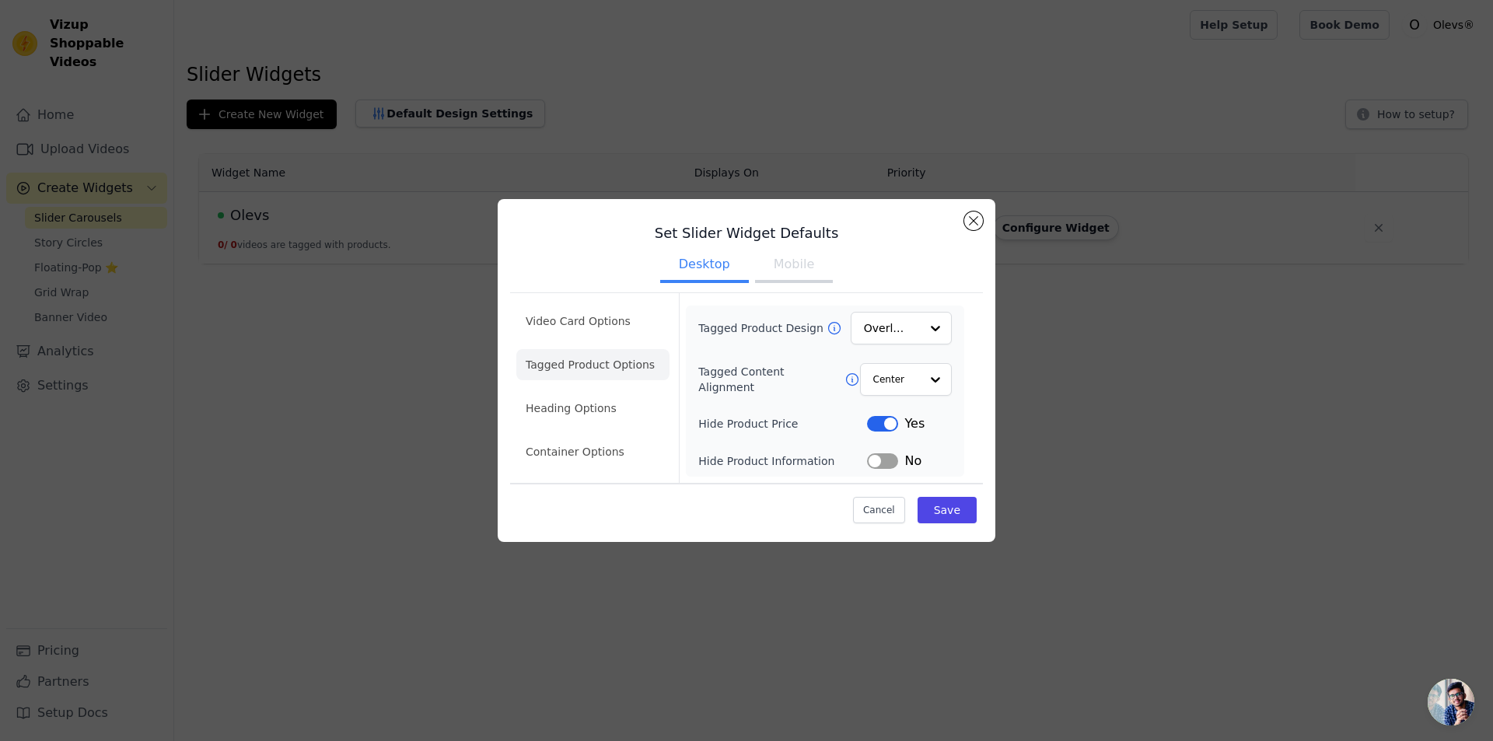
scroll to position [0, 0]
click at [566, 349] on li "Video Card Options" at bounding box center [592, 364] width 153 height 31
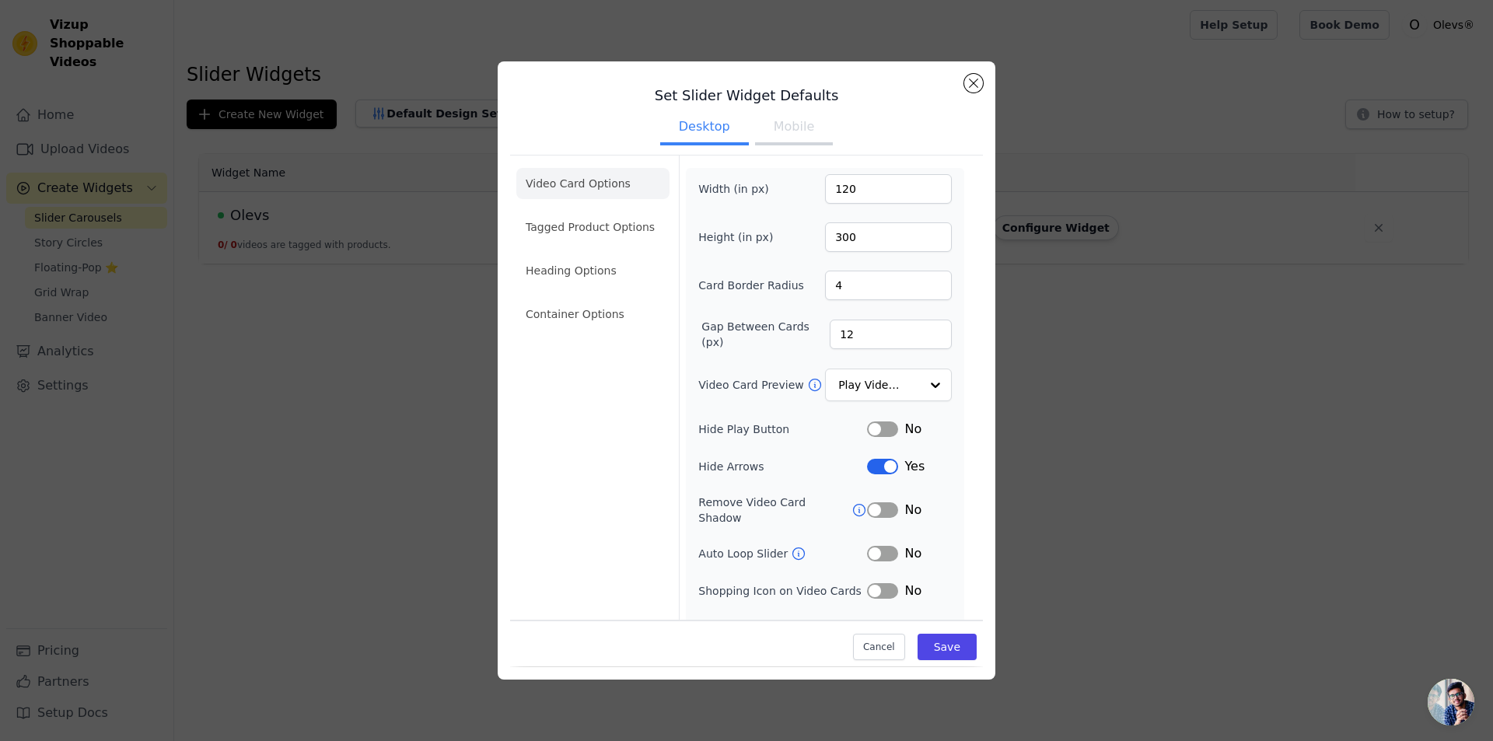
click at [784, 137] on button "Mobile" at bounding box center [794, 128] width 78 height 34
click at [698, 140] on button "Desktop" at bounding box center [704, 128] width 89 height 34
click at [817, 123] on button "Mobile" at bounding box center [794, 128] width 78 height 34
click at [798, 126] on button "Mobile" at bounding box center [794, 128] width 78 height 34
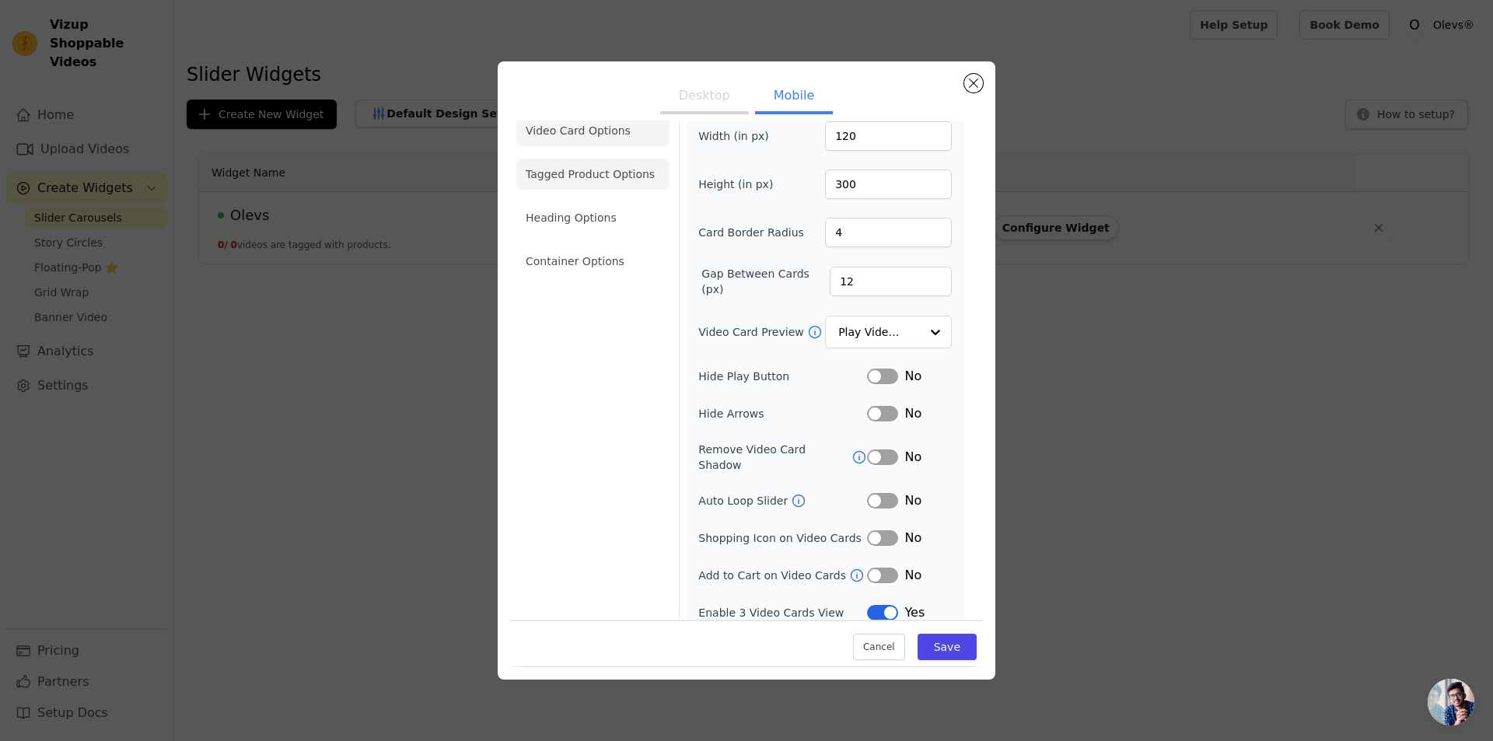
click at [625, 246] on li "Tagged Product Options" at bounding box center [592, 261] width 153 height 31
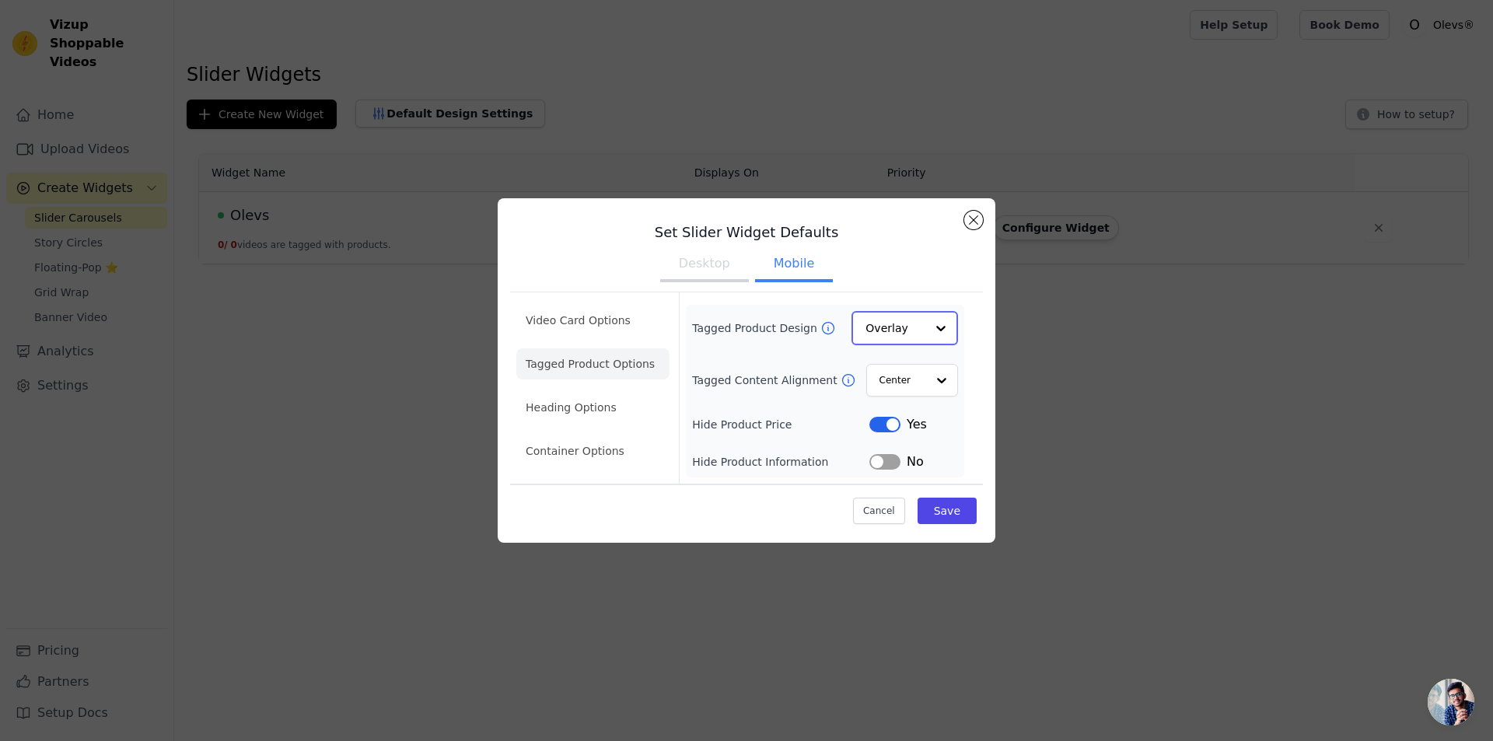
click at [907, 328] on input "Tagged Product Design" at bounding box center [896, 328] width 60 height 31
click at [907, 330] on input "Tagged Product Design" at bounding box center [896, 328] width 60 height 31
click at [904, 333] on input "Tagged Product Design" at bounding box center [896, 328] width 60 height 31
click at [893, 435] on div "Minimalist" at bounding box center [905, 430] width 107 height 33
click at [687, 260] on button "Desktop" at bounding box center [704, 266] width 89 height 34
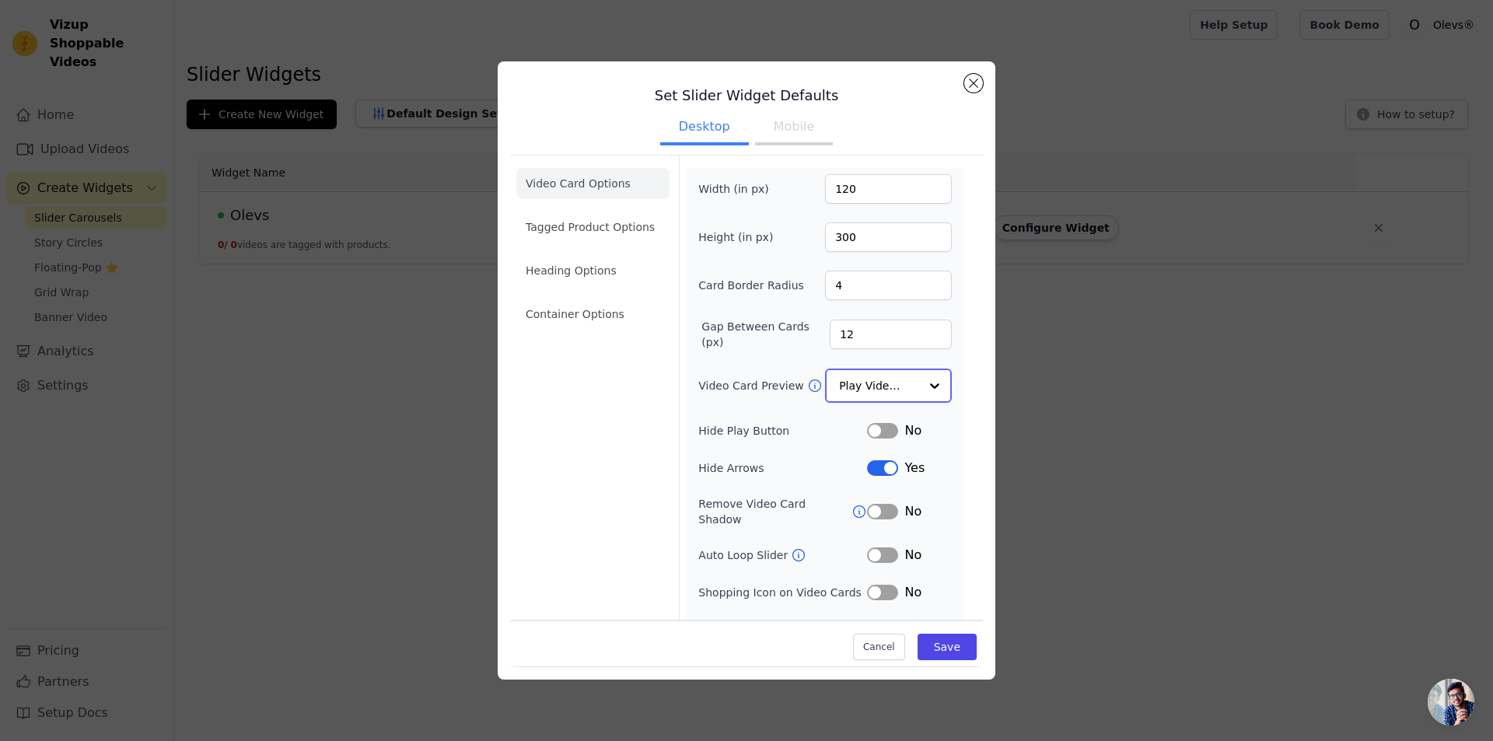
click at [888, 390] on input "Video Card Preview" at bounding box center [879, 385] width 80 height 31
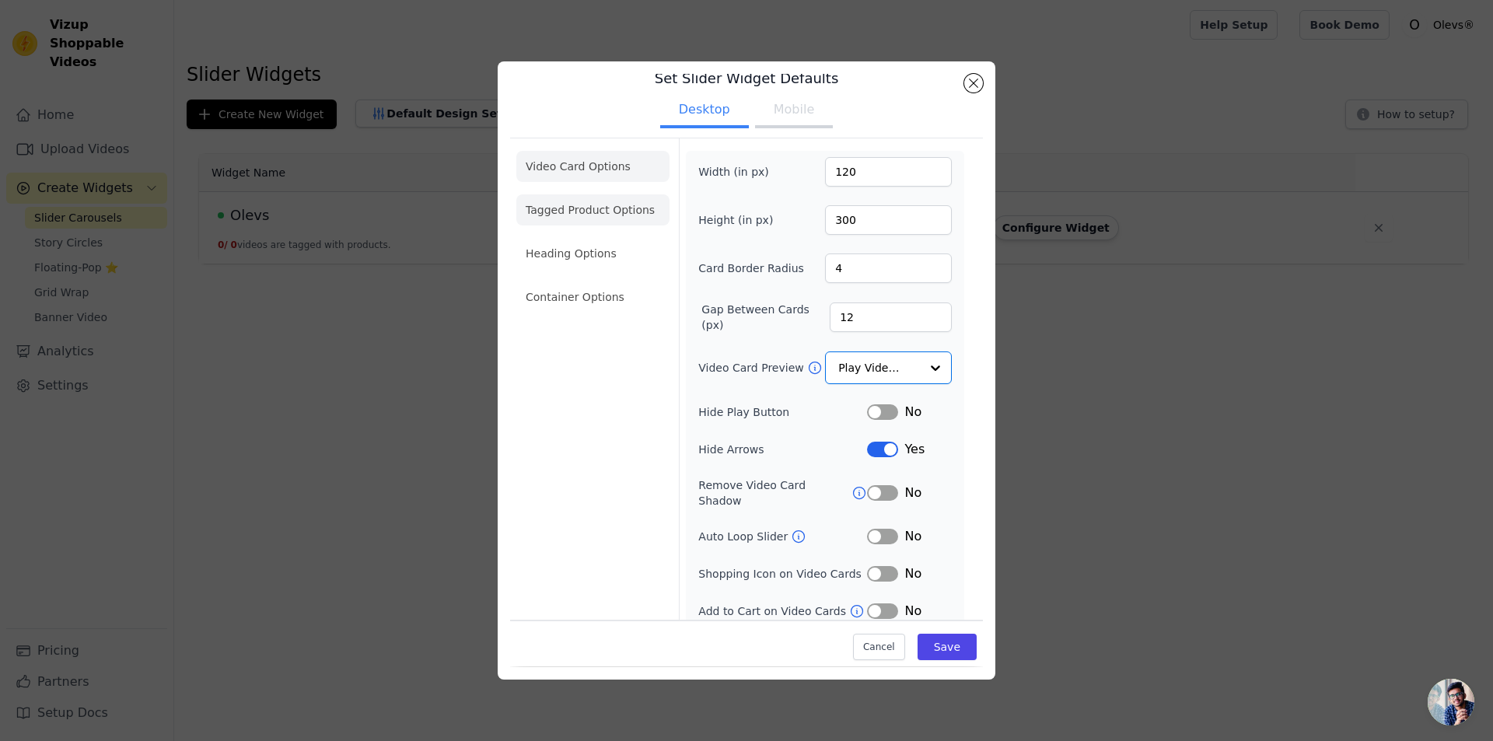
click at [599, 282] on li "Tagged Product Options" at bounding box center [592, 297] width 153 height 31
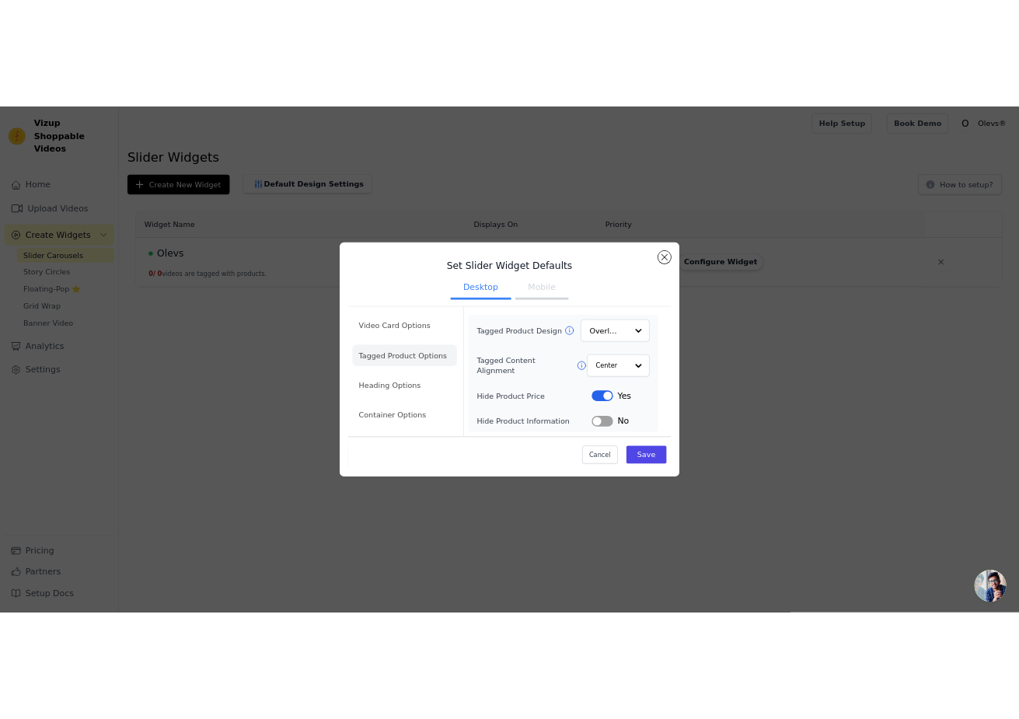
scroll to position [0, 0]
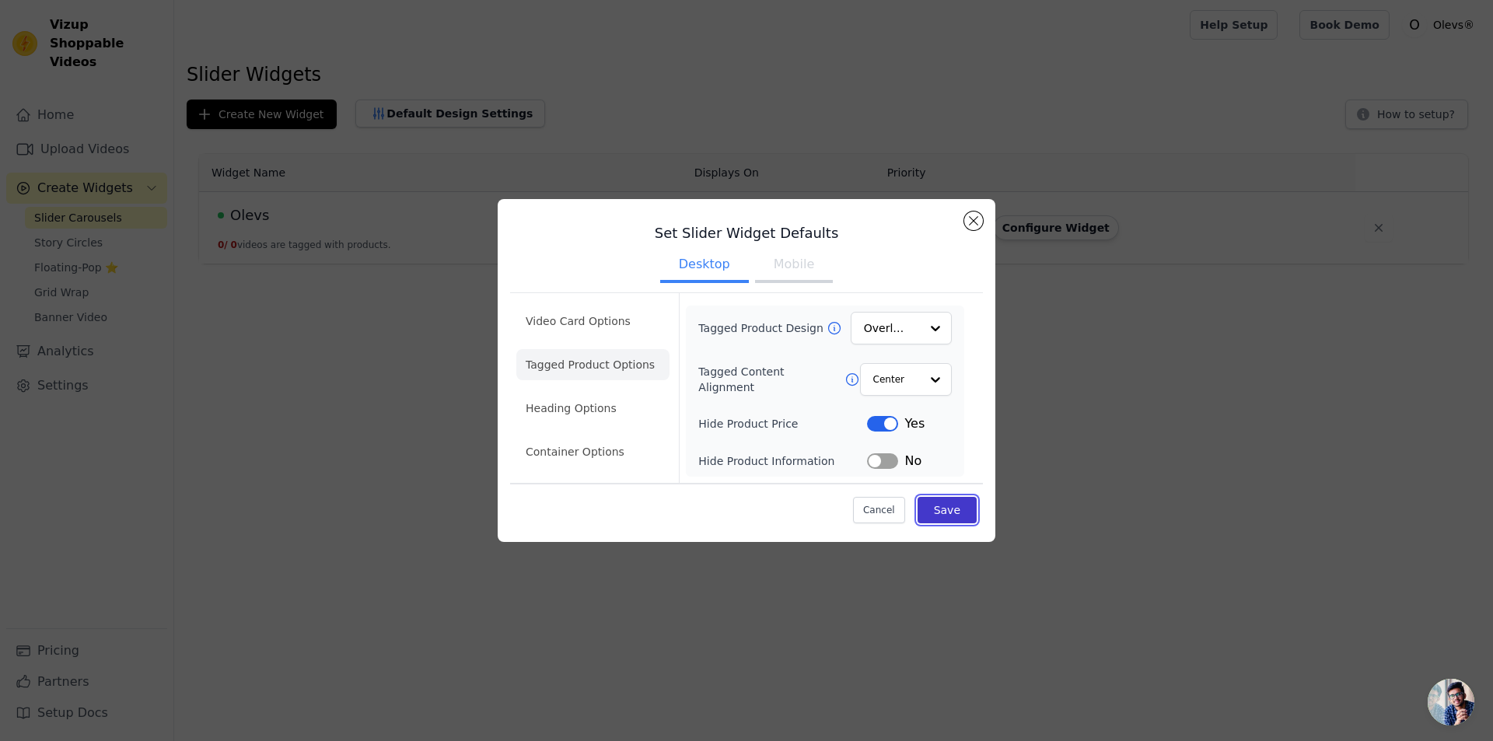
click at [956, 510] on button "Save" at bounding box center [947, 510] width 59 height 26
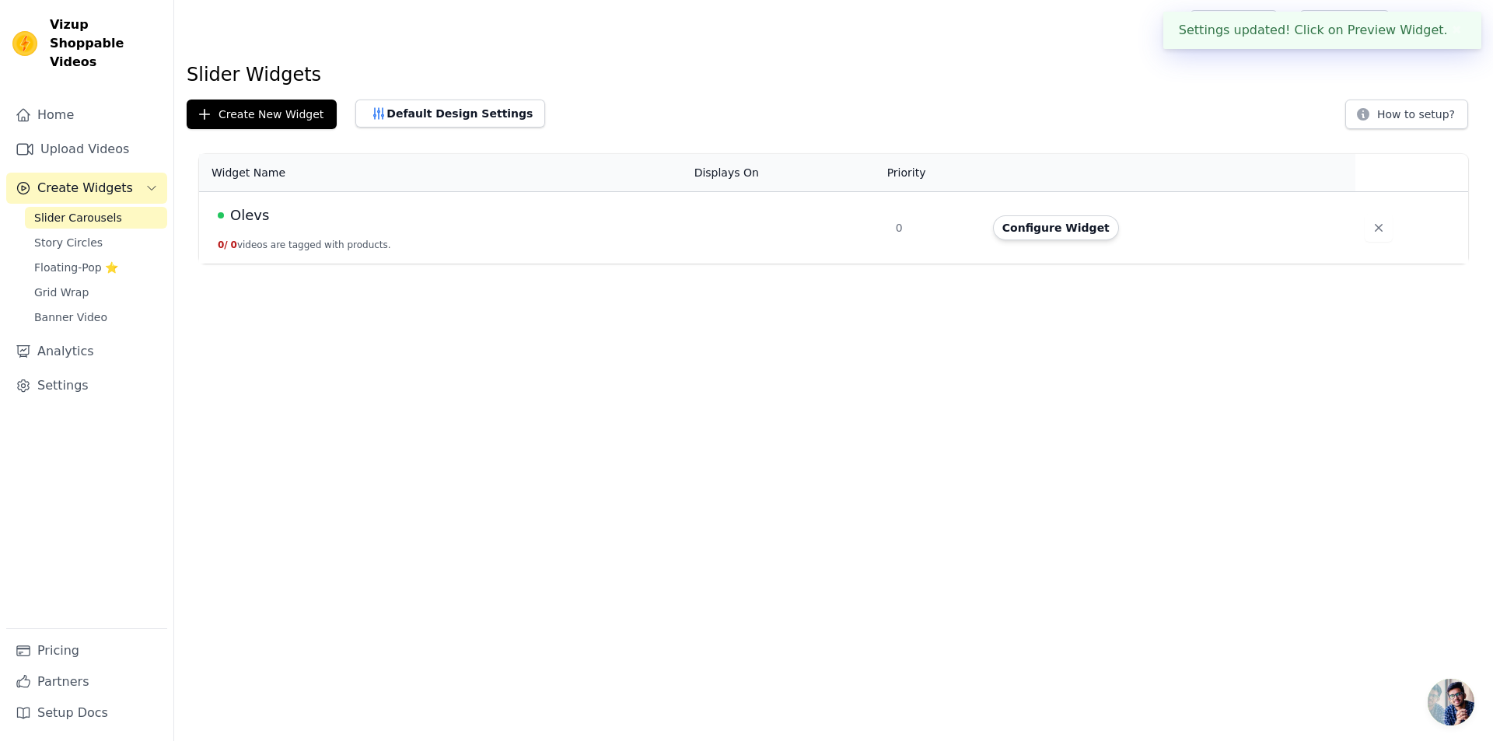
click at [238, 236] on td "Olevs 0 / 0 videos are tagged with products." at bounding box center [442, 228] width 486 height 72
click at [269, 124] on button "Create New Widget" at bounding box center [262, 115] width 150 height 30
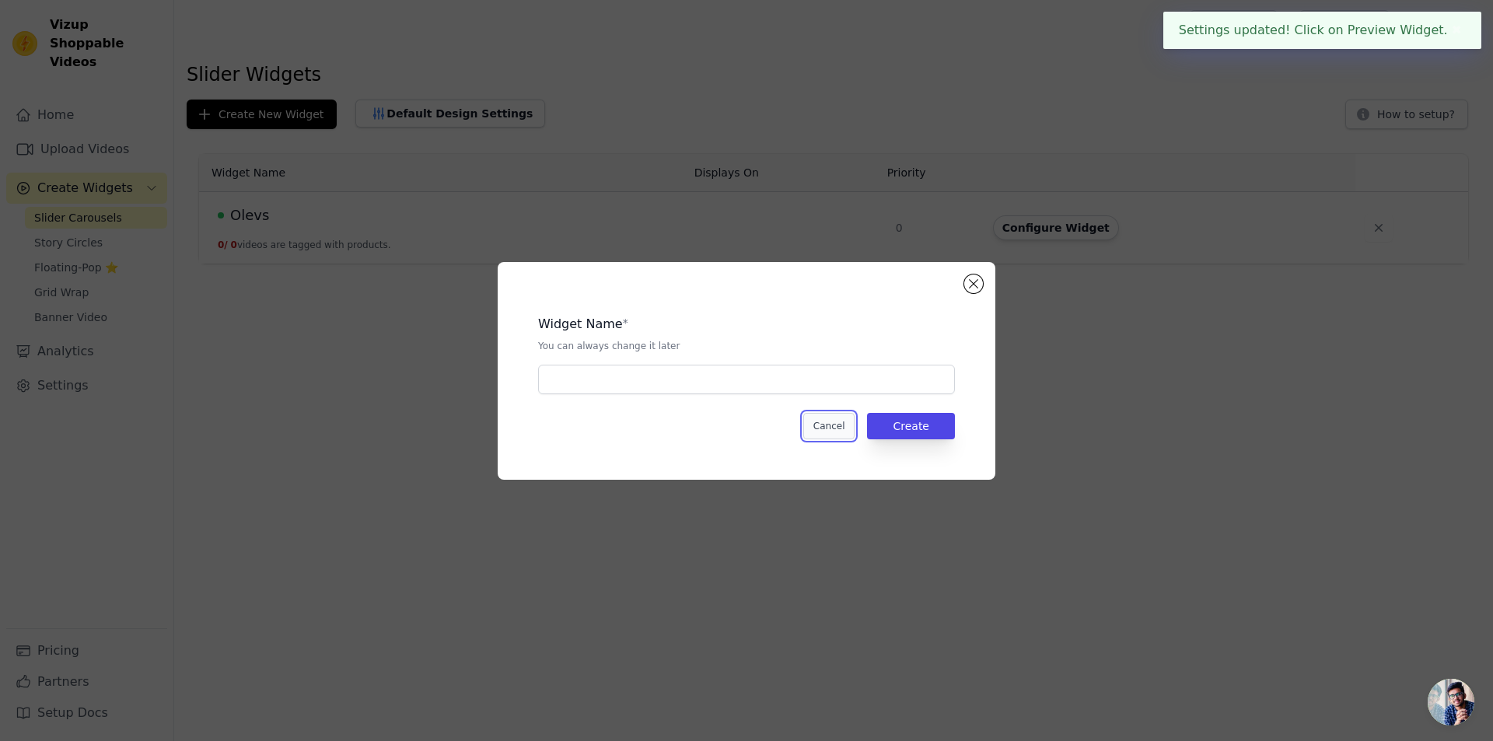
click at [829, 428] on button "Cancel" at bounding box center [829, 426] width 52 height 26
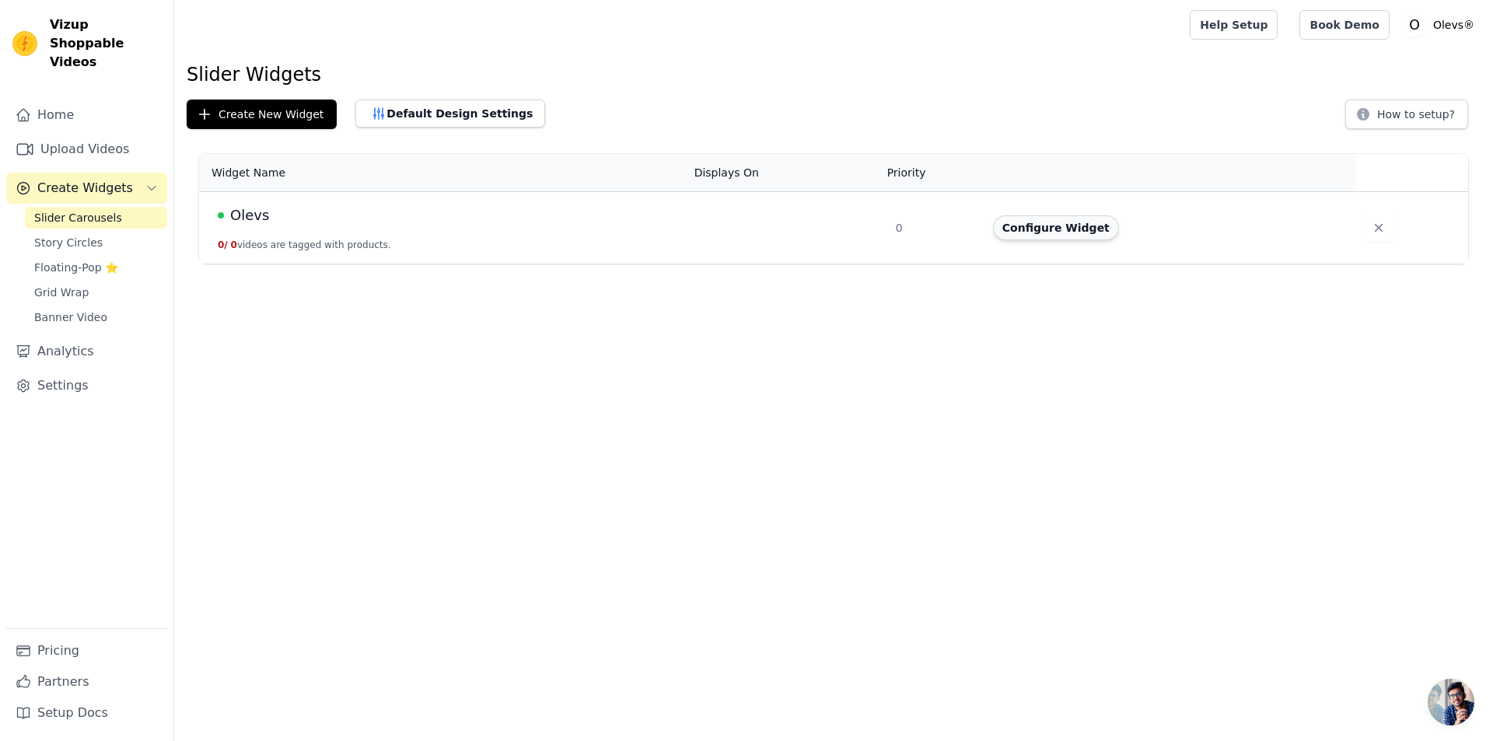
click at [1019, 232] on button "Configure Widget" at bounding box center [1056, 227] width 126 height 25
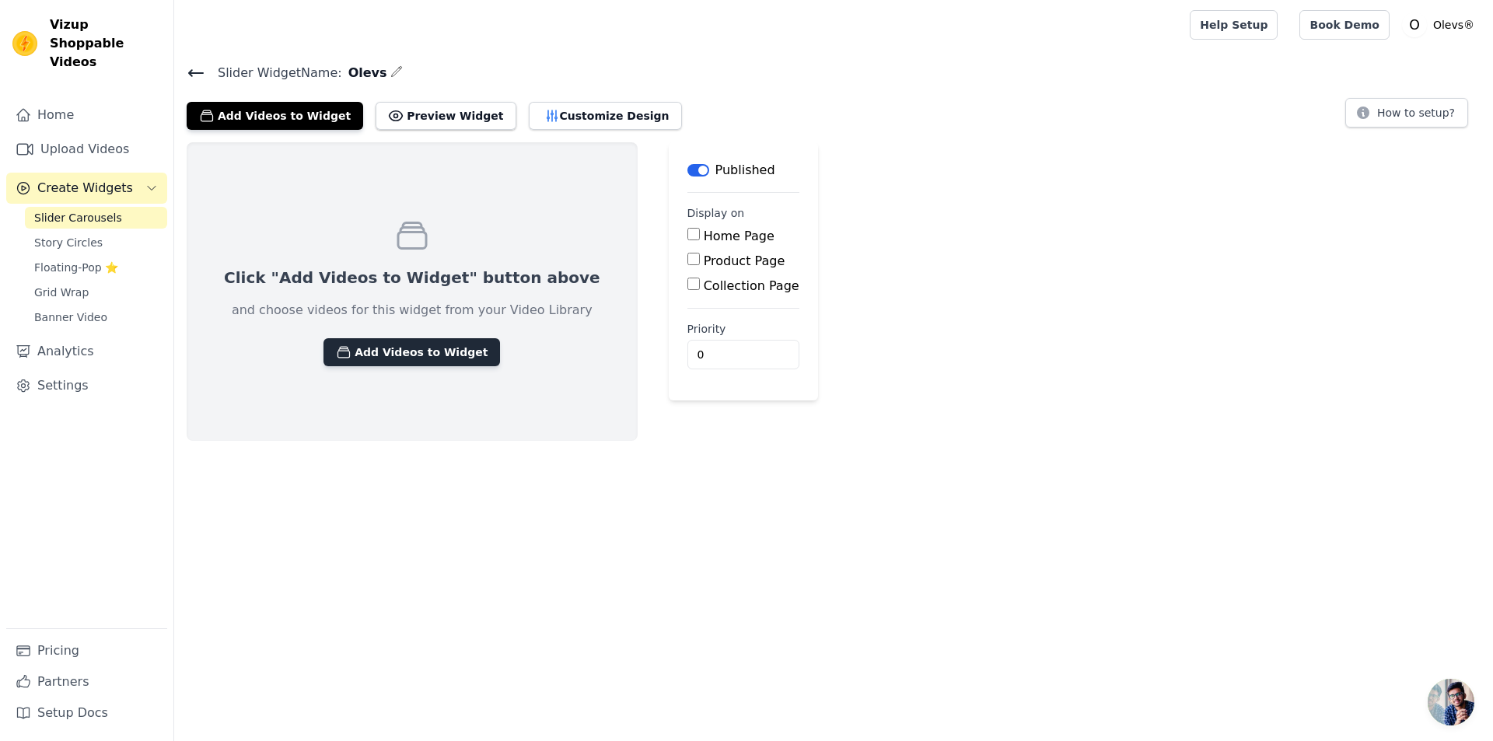
click at [400, 356] on button "Add Videos to Widget" at bounding box center [411, 352] width 177 height 28
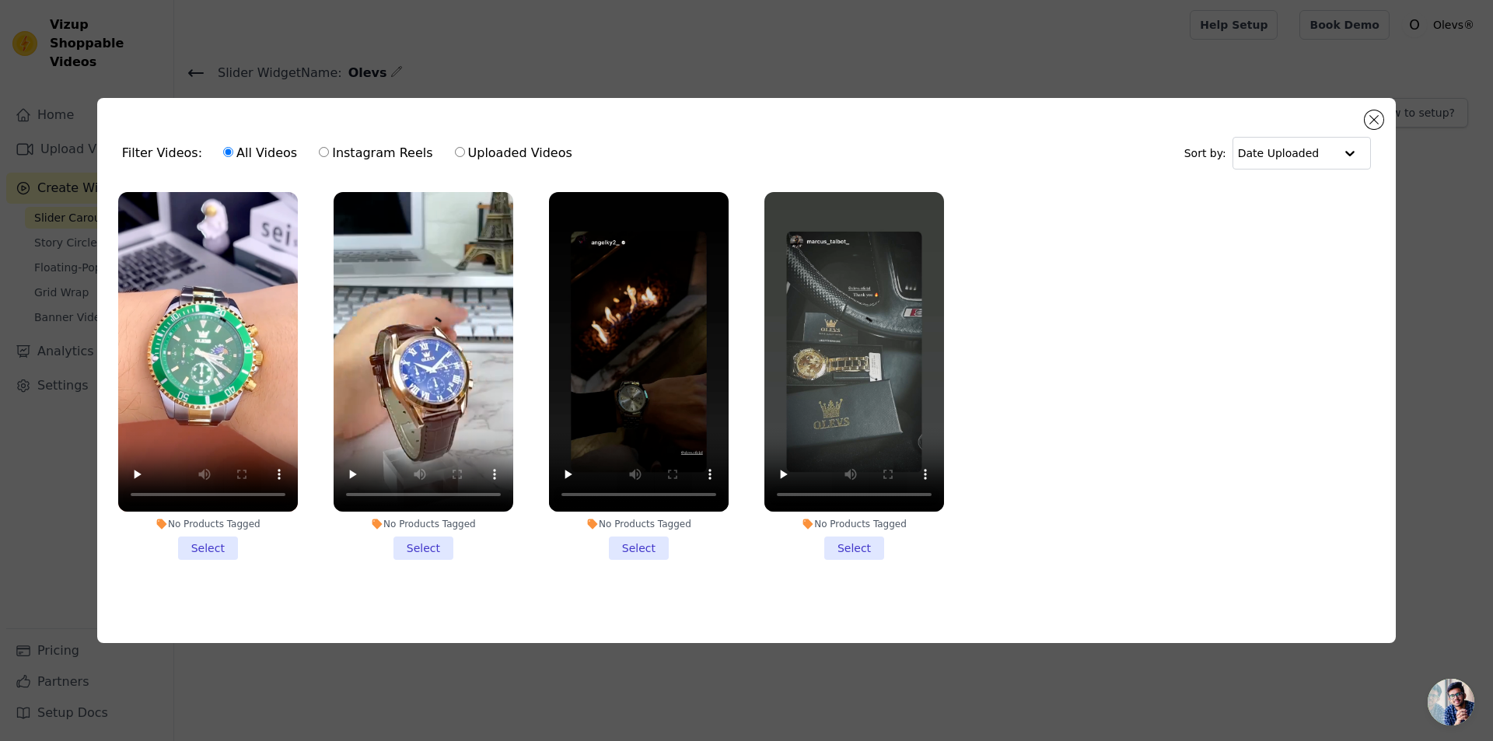
click at [212, 546] on li "No Products Tagged Select" at bounding box center [208, 376] width 180 height 368
click at [0, 0] on input "No Products Tagged Select" at bounding box center [0, 0] width 0 height 0
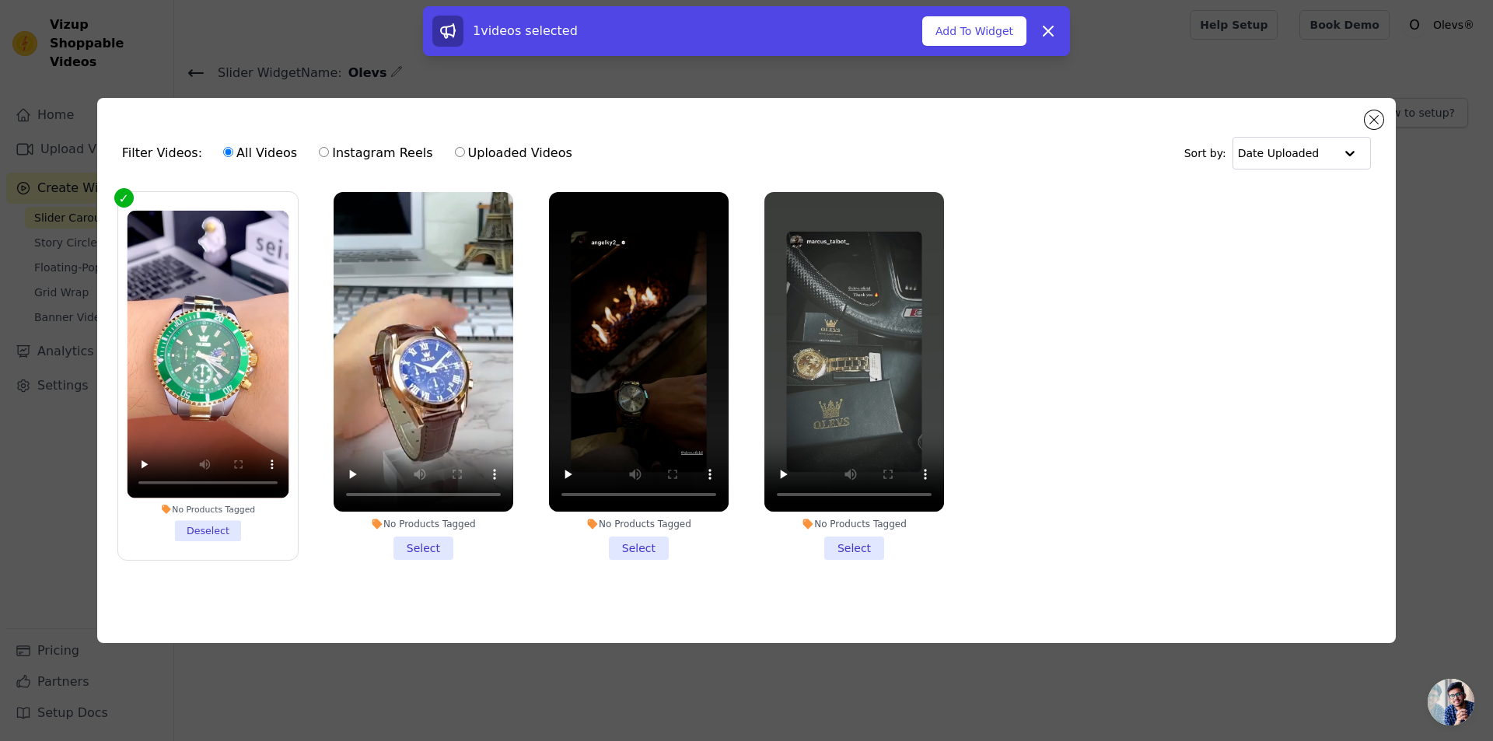
click at [212, 526] on li "No Products Tagged Deselect" at bounding box center [208, 376] width 162 height 330
click at [0, 0] on input "No Products Tagged Deselect" at bounding box center [0, 0] width 0 height 0
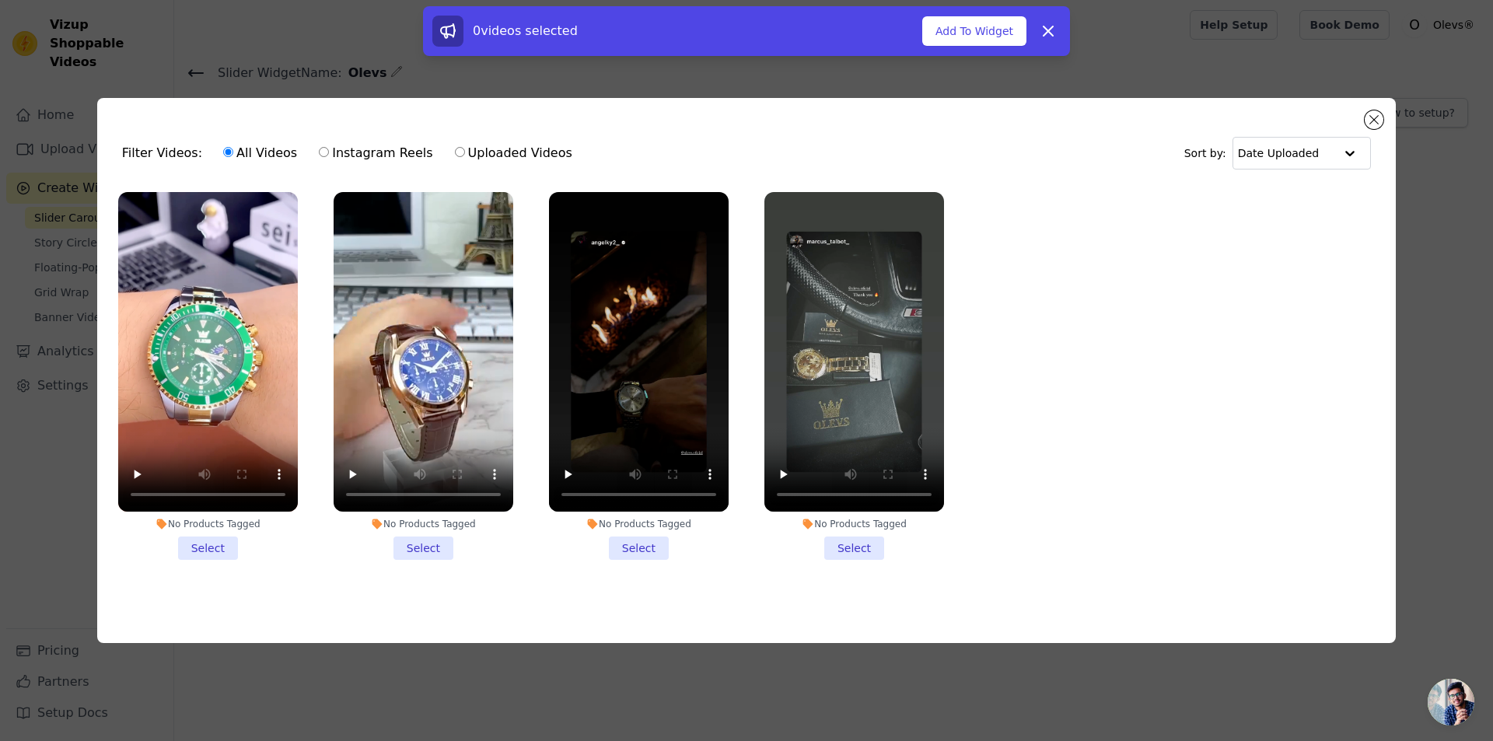
click at [213, 533] on li "No Products Tagged Select" at bounding box center [208, 376] width 180 height 368
click at [0, 0] on input "No Products Tagged Select" at bounding box center [0, 0] width 0 height 0
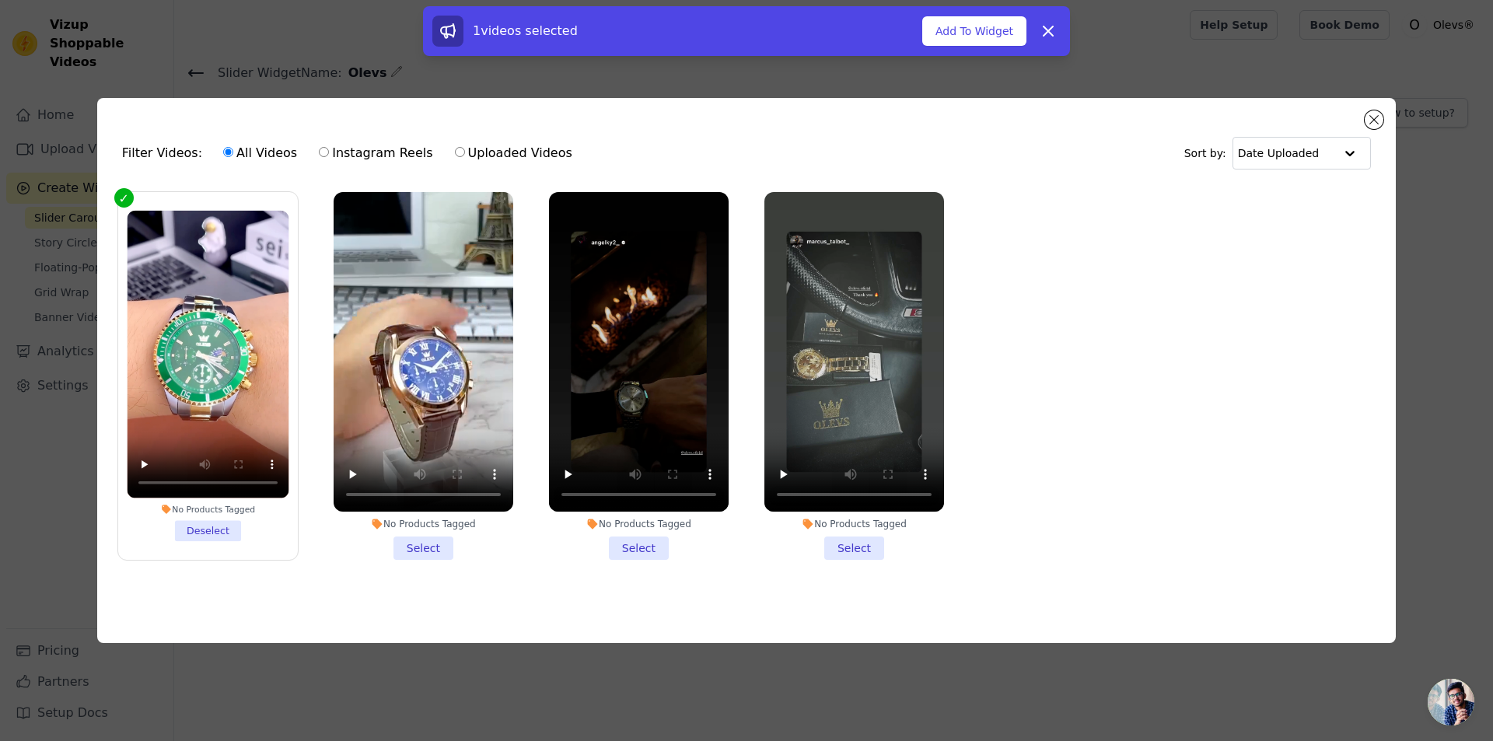
click at [406, 537] on li "No Products Tagged Select" at bounding box center [424, 376] width 180 height 368
click at [0, 0] on input "No Products Tagged Select" at bounding box center [0, 0] width 0 height 0
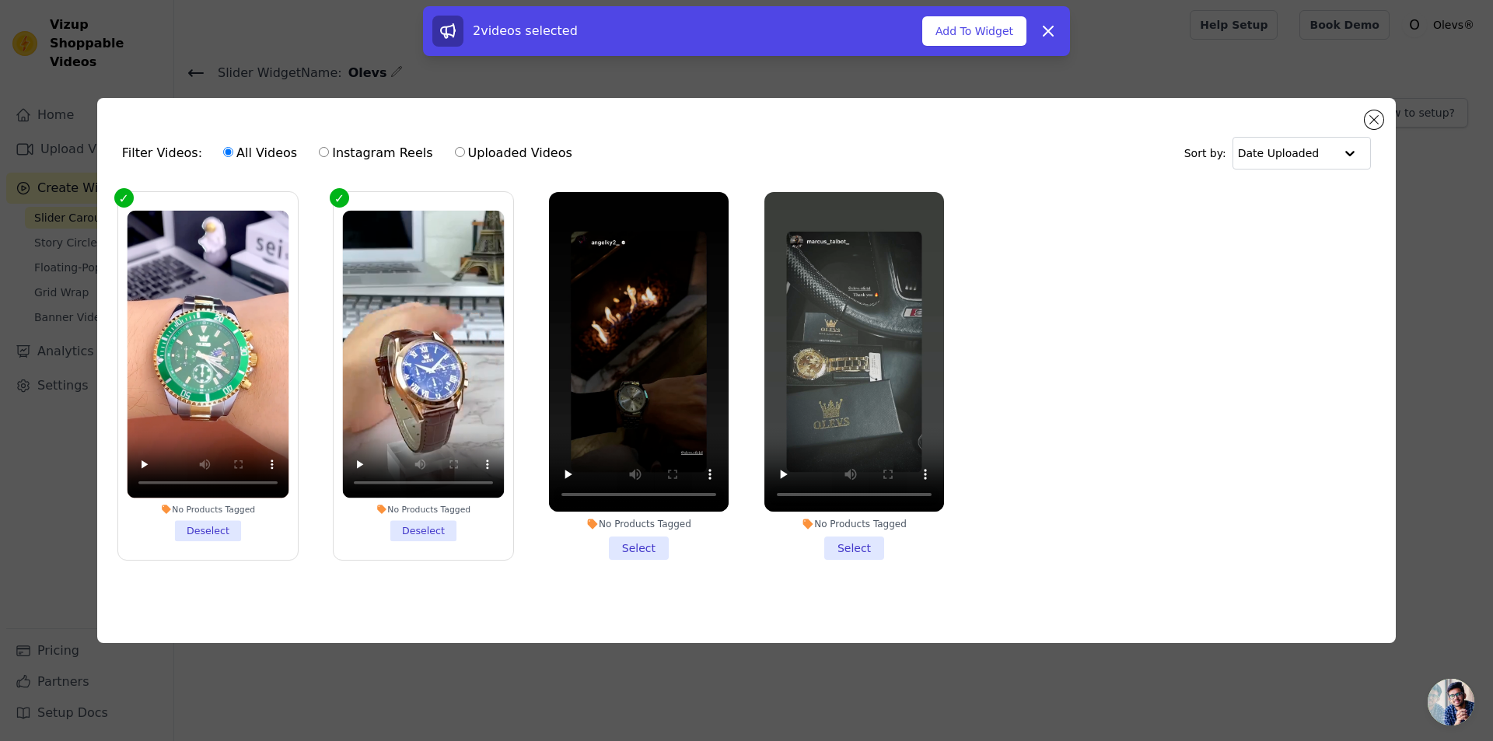
click at [642, 541] on li "No Products Tagged Select" at bounding box center [639, 376] width 180 height 368
click at [0, 0] on input "No Products Tagged Select" at bounding box center [0, 0] width 0 height 0
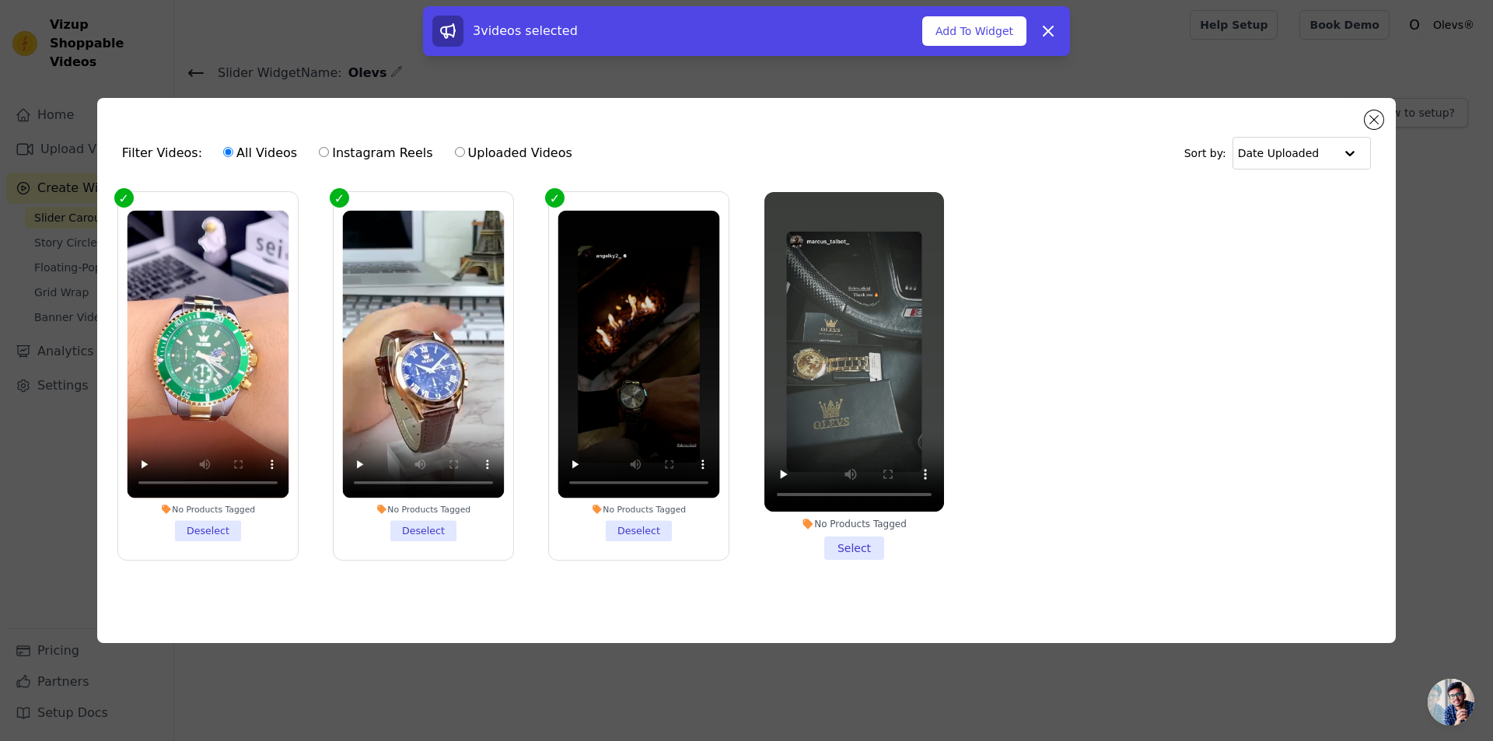
click at [829, 549] on li "No Products Tagged Select" at bounding box center [854, 376] width 180 height 368
click at [0, 0] on input "No Products Tagged Select" at bounding box center [0, 0] width 0 height 0
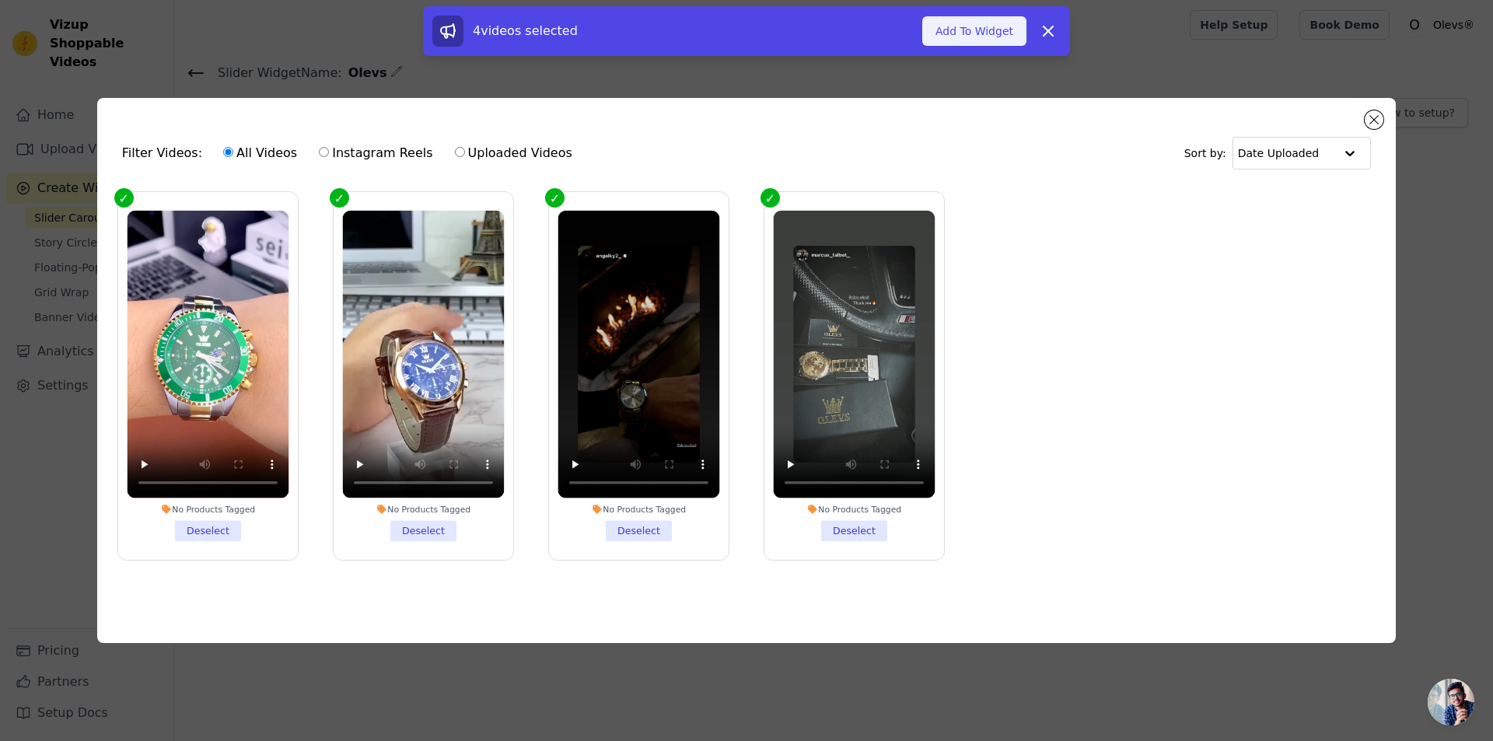
click at [960, 36] on button "Add To Widget" at bounding box center [974, 31] width 104 height 30
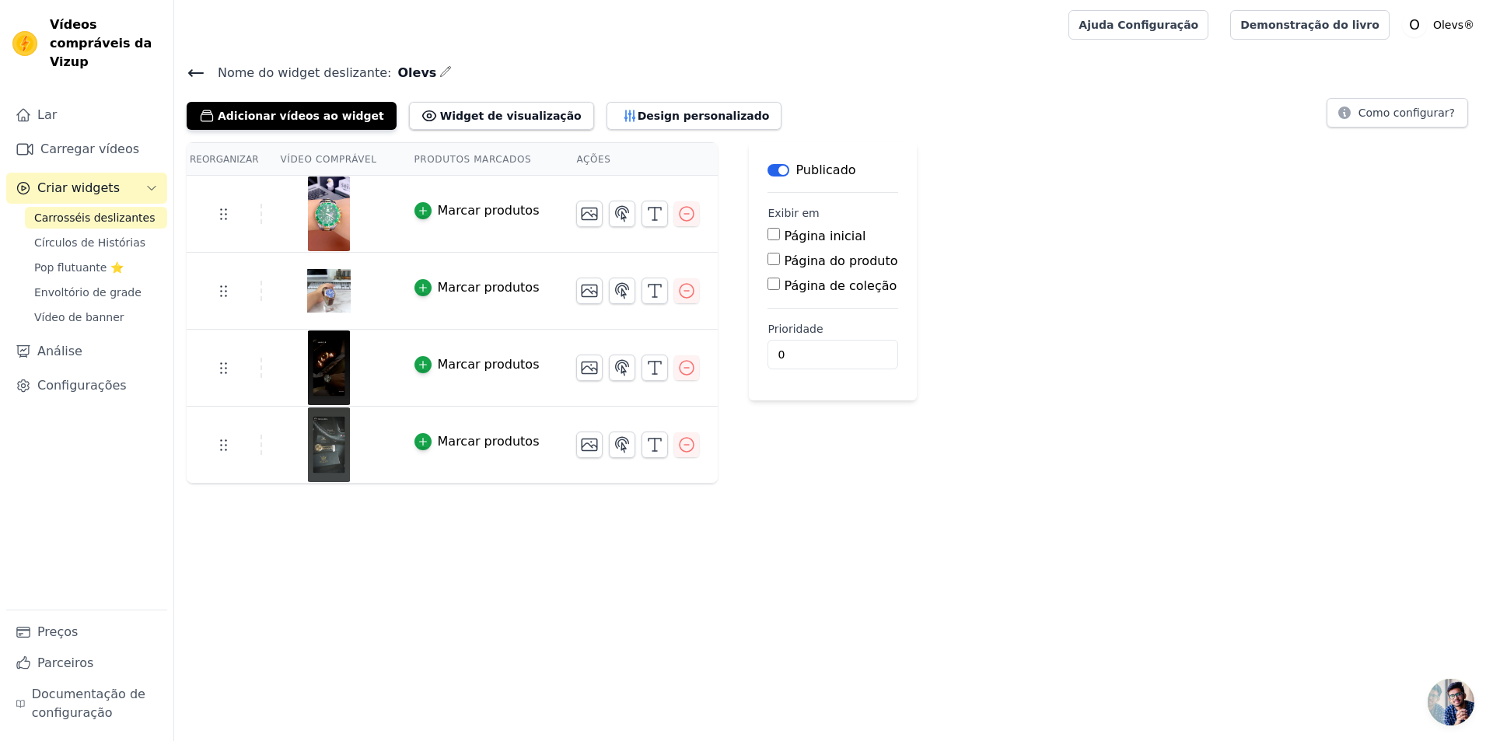
click at [768, 263] on input "Página do produto" at bounding box center [774, 259] width 12 height 12
checkbox input "true"
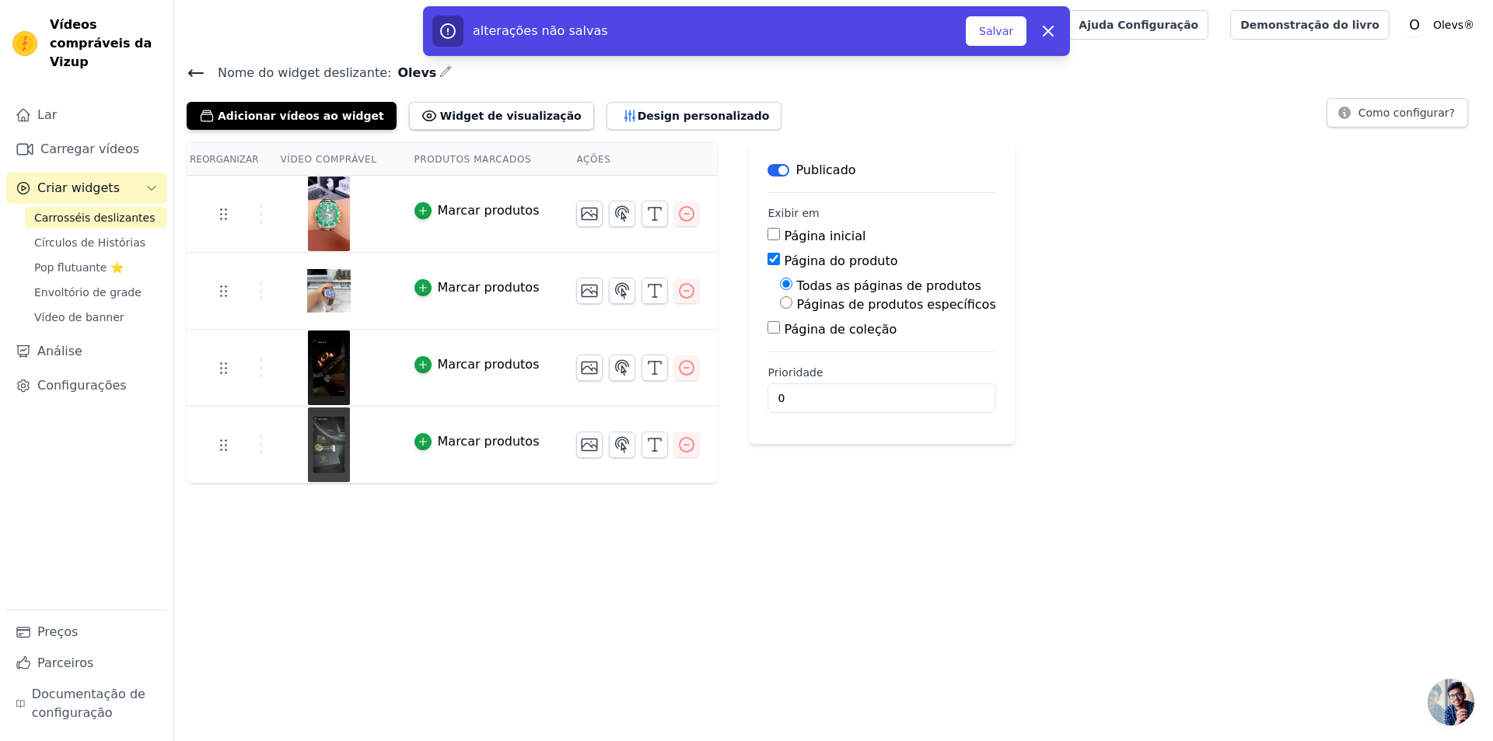
click at [807, 303] on font "Páginas de produtos específicos" at bounding box center [896, 304] width 199 height 15
click at [792, 303] on input "Páginas de produtos específicos" at bounding box center [786, 302] width 12 height 12
radio input "true"
click at [790, 339] on font "Selecione Produtos" at bounding box center [841, 340] width 103 height 12
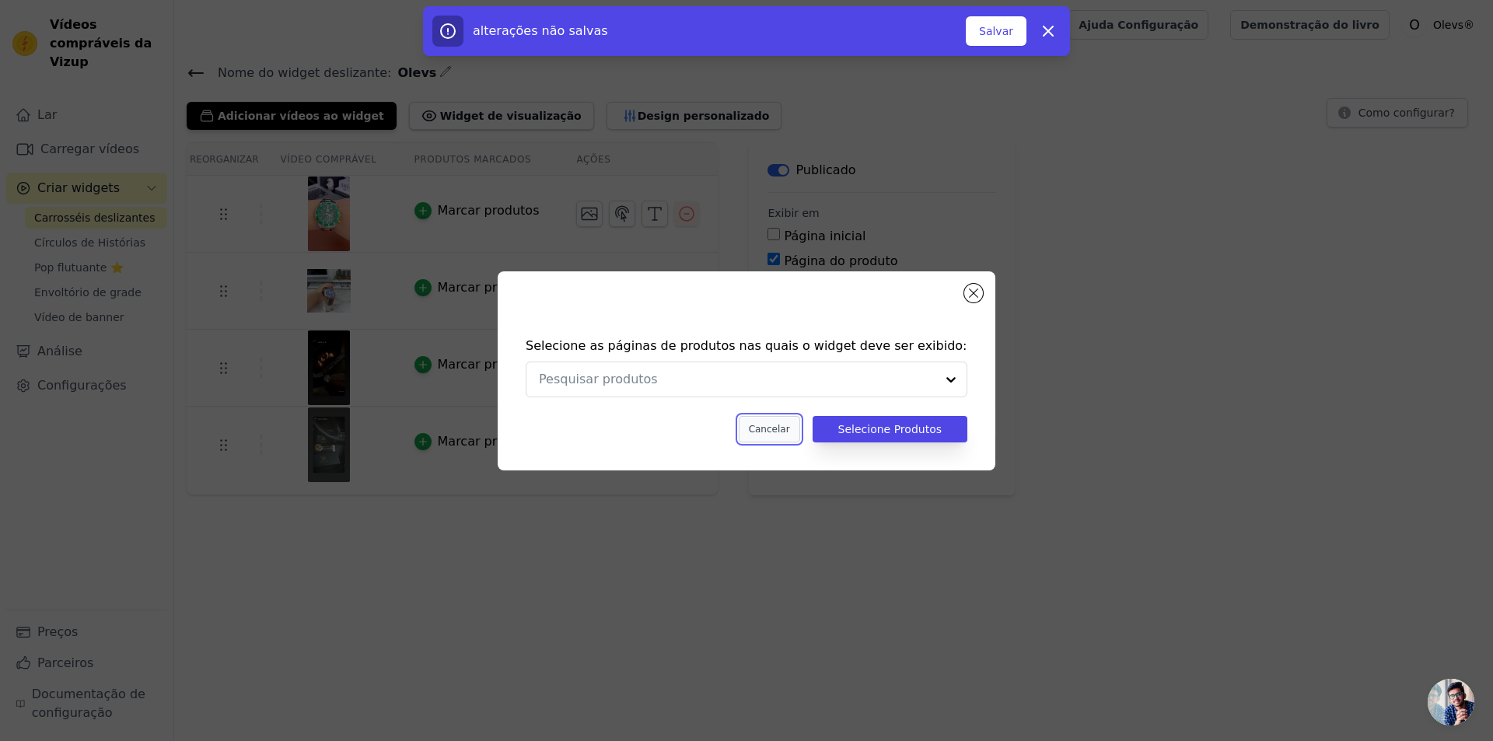
click at [789, 437] on button "Cancelar" at bounding box center [769, 429] width 61 height 26
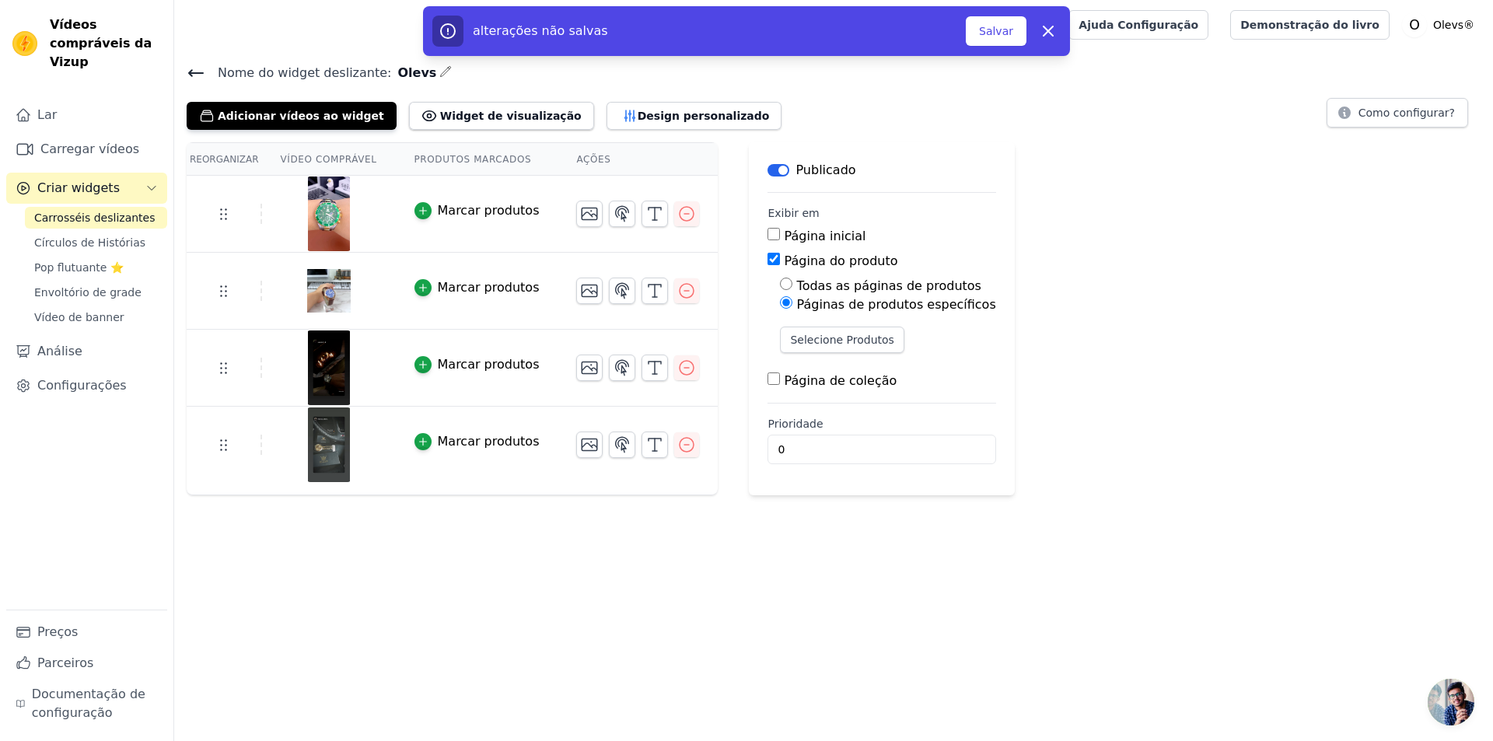
click at [780, 289] on div "Todas as páginas de produtos" at bounding box center [887, 286] width 215 height 19
click at [780, 285] on input "Todas as páginas de produtos" at bounding box center [786, 284] width 12 height 12
radio input "true"
click at [1019, 26] on button "Salvar" at bounding box center [996, 31] width 61 height 30
click at [1003, 26] on font "Salvar" at bounding box center [996, 31] width 34 height 12
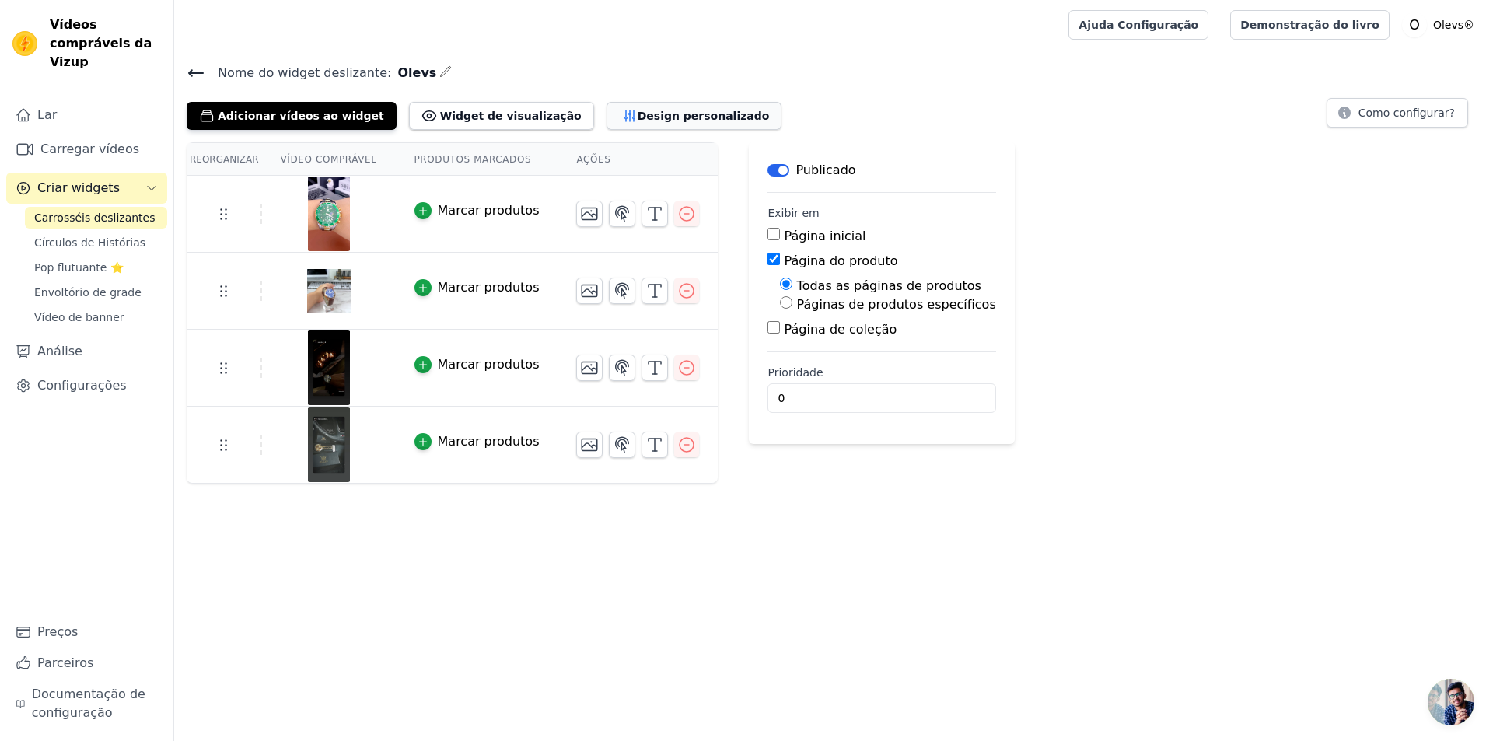
click at [613, 128] on button "Design personalizado" at bounding box center [695, 116] width 176 height 28
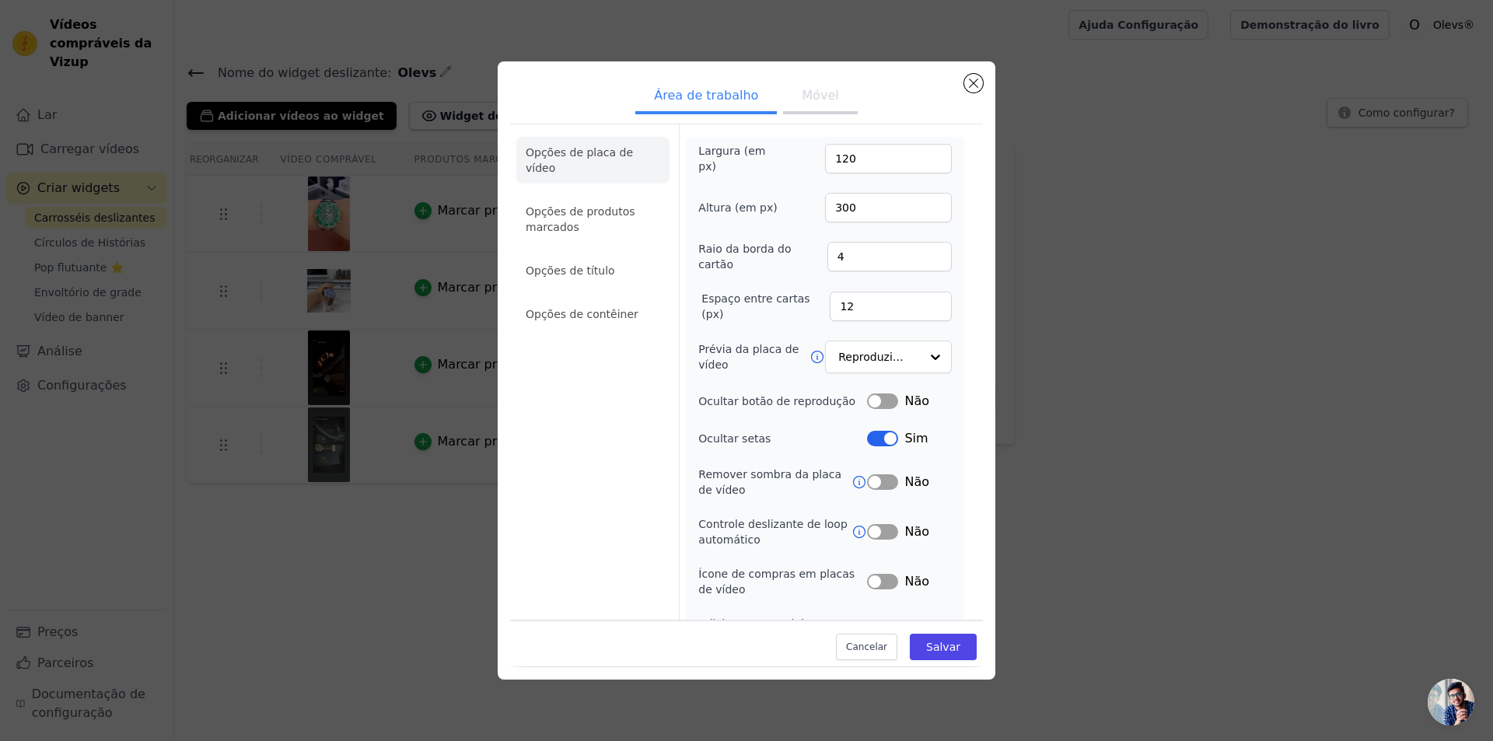
click at [803, 92] on font "Móvel" at bounding box center [820, 95] width 37 height 15
click at [728, 100] on font "Área de trabalho" at bounding box center [706, 95] width 104 height 15
click at [577, 264] on font "Opções de título" at bounding box center [570, 270] width 89 height 12
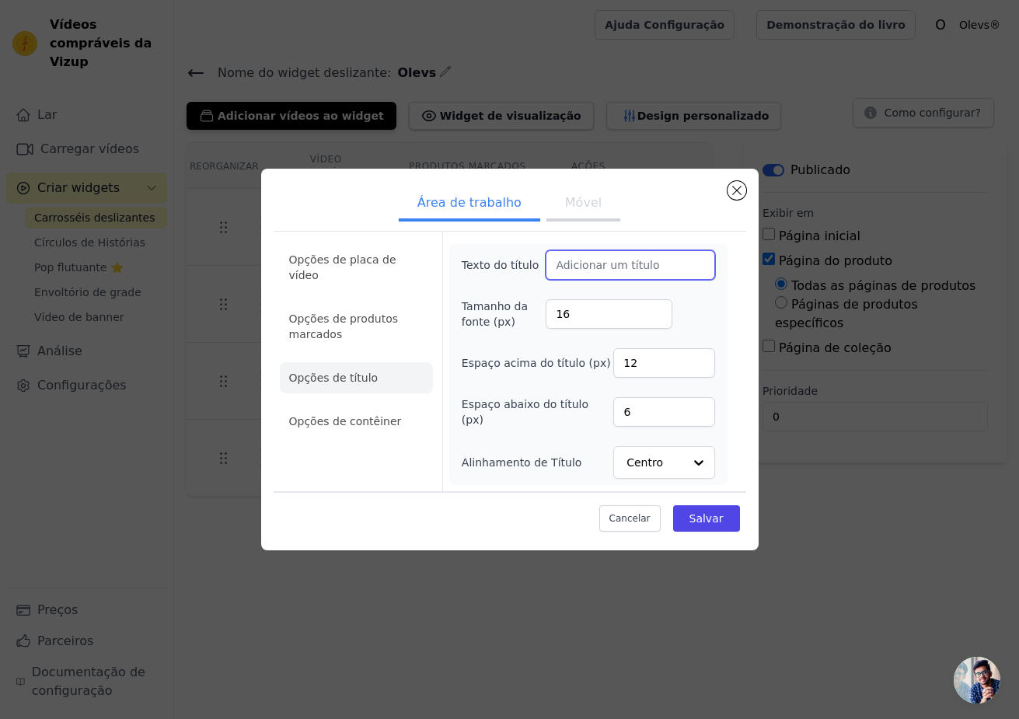
click at [623, 264] on input "Texto do título" at bounding box center [630, 265] width 169 height 30
paste input "Voyez la qualité en action"
click at [623, 266] on input "Voyez la qualité en action" at bounding box center [630, 265] width 169 height 30
type input "Voyez la qualité en action"
click at [586, 199] on font "Móvel" at bounding box center [583, 202] width 37 height 15
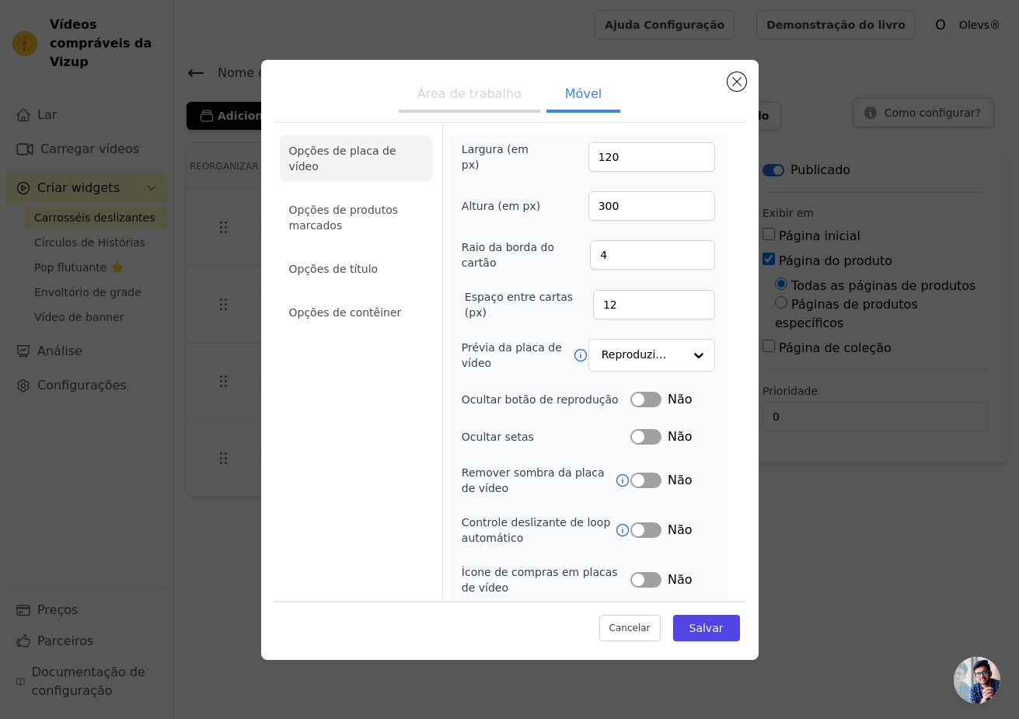
click at [466, 95] on font "Área de trabalho" at bounding box center [470, 93] width 104 height 15
click at [575, 87] on font "Móvel" at bounding box center [583, 93] width 37 height 15
click at [348, 204] on font "Opções de produtos marcados" at bounding box center [344, 218] width 110 height 28
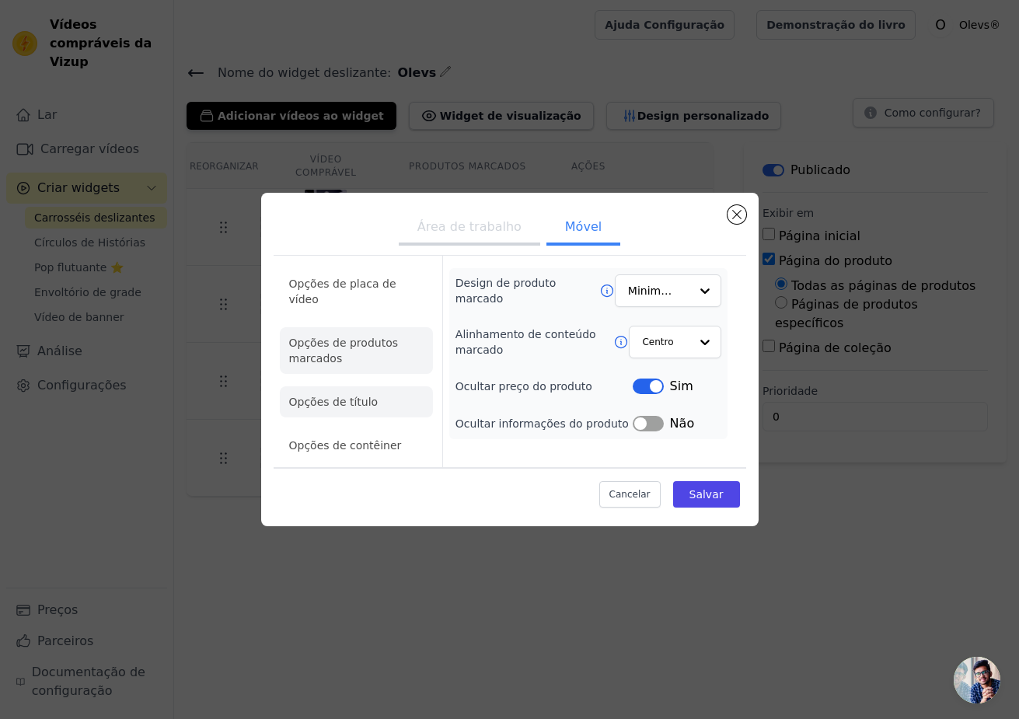
click at [380, 406] on li "Opções de título" at bounding box center [356, 401] width 153 height 31
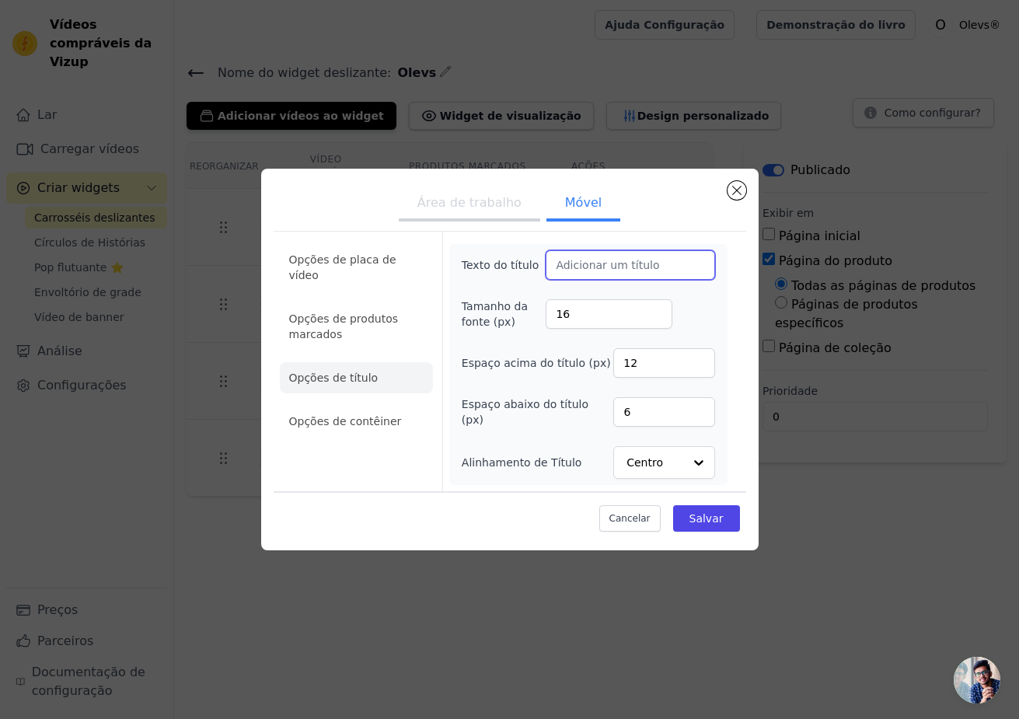
click at [623, 264] on input "Texto do título" at bounding box center [630, 265] width 169 height 30
paste input "Voyez la qualité en action"
type input "Voyez la qualité en action"
click at [484, 204] on font "Área de trabalho" at bounding box center [470, 202] width 104 height 15
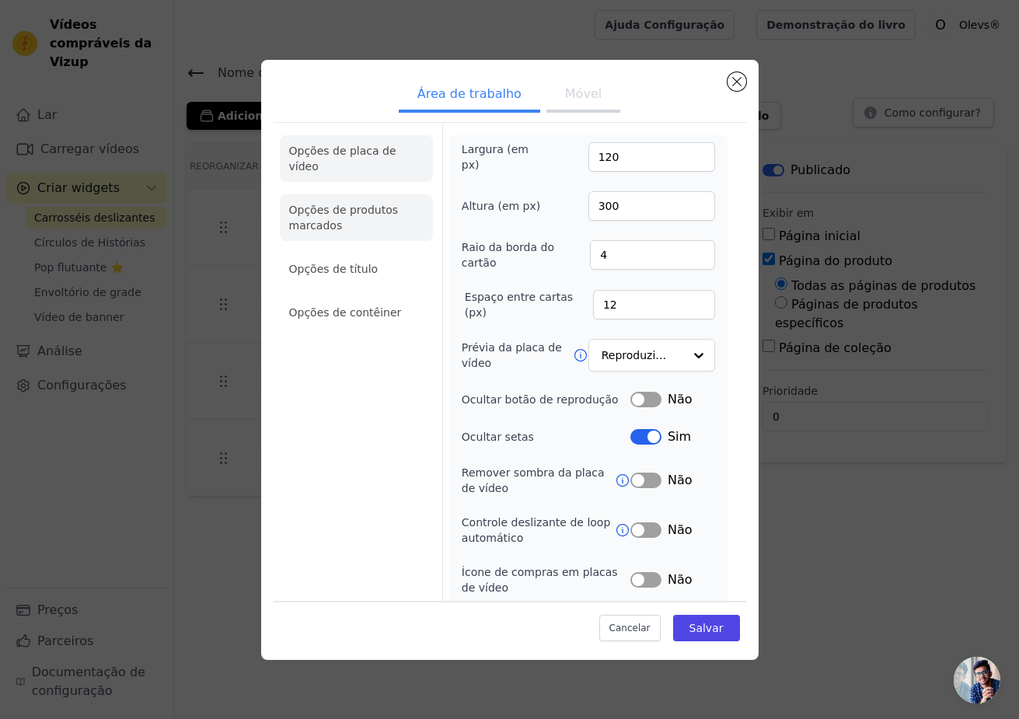
click at [323, 204] on font "Opções de produtos marcados" at bounding box center [344, 218] width 110 height 28
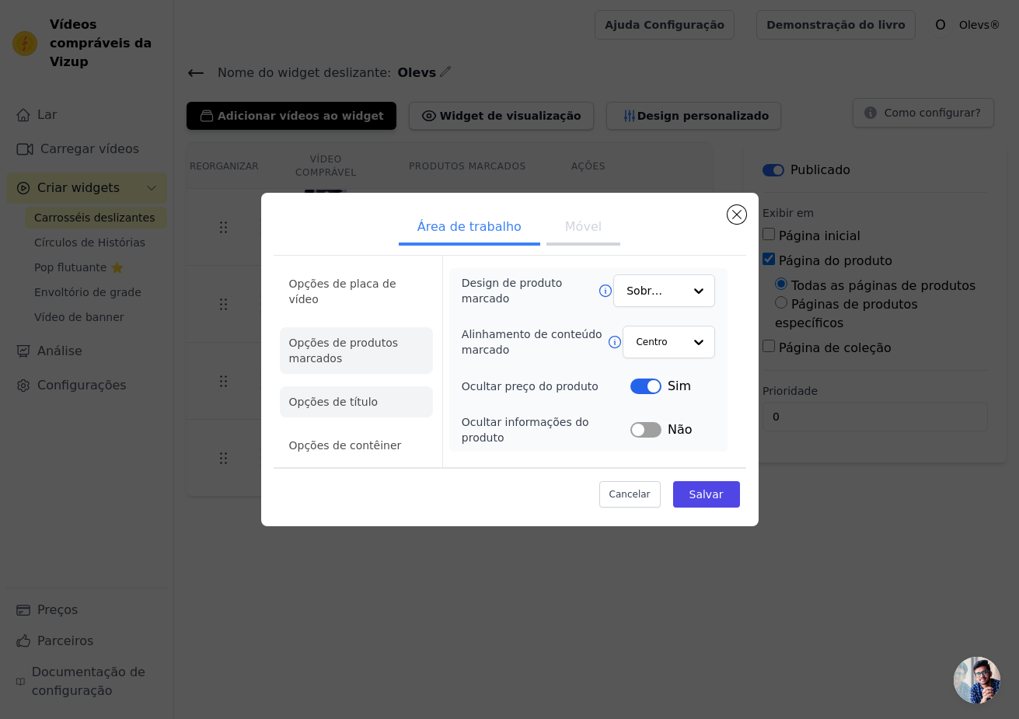
click at [343, 404] on li "Opções de título" at bounding box center [356, 401] width 153 height 31
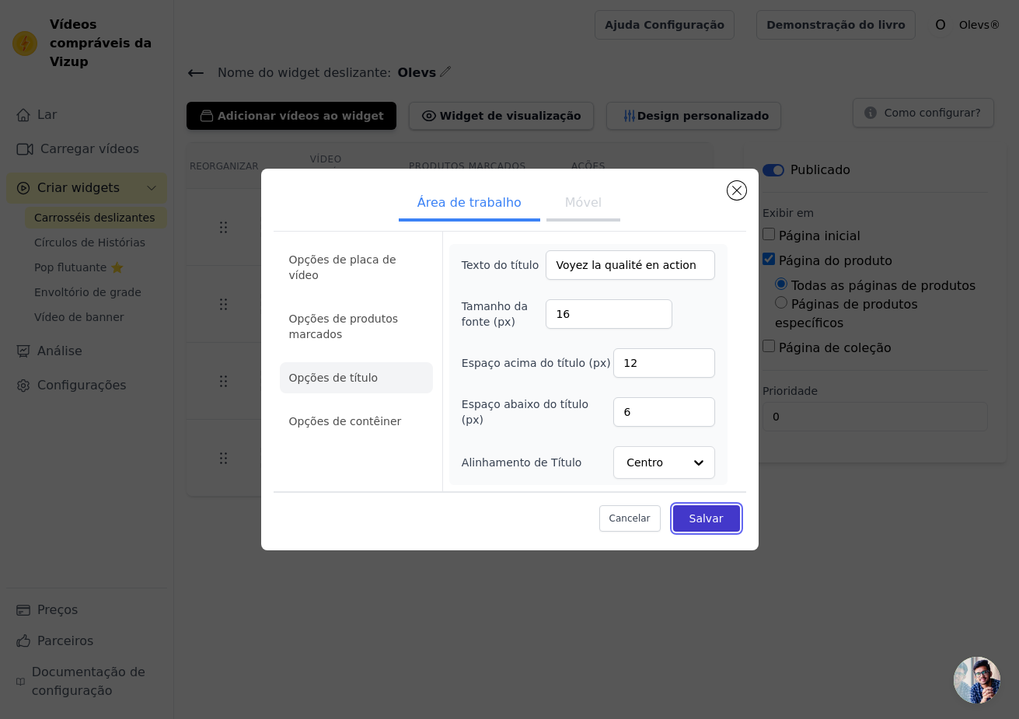
click at [705, 521] on font "Salvar" at bounding box center [707, 518] width 34 height 12
